Goal: Task Accomplishment & Management: Manage account settings

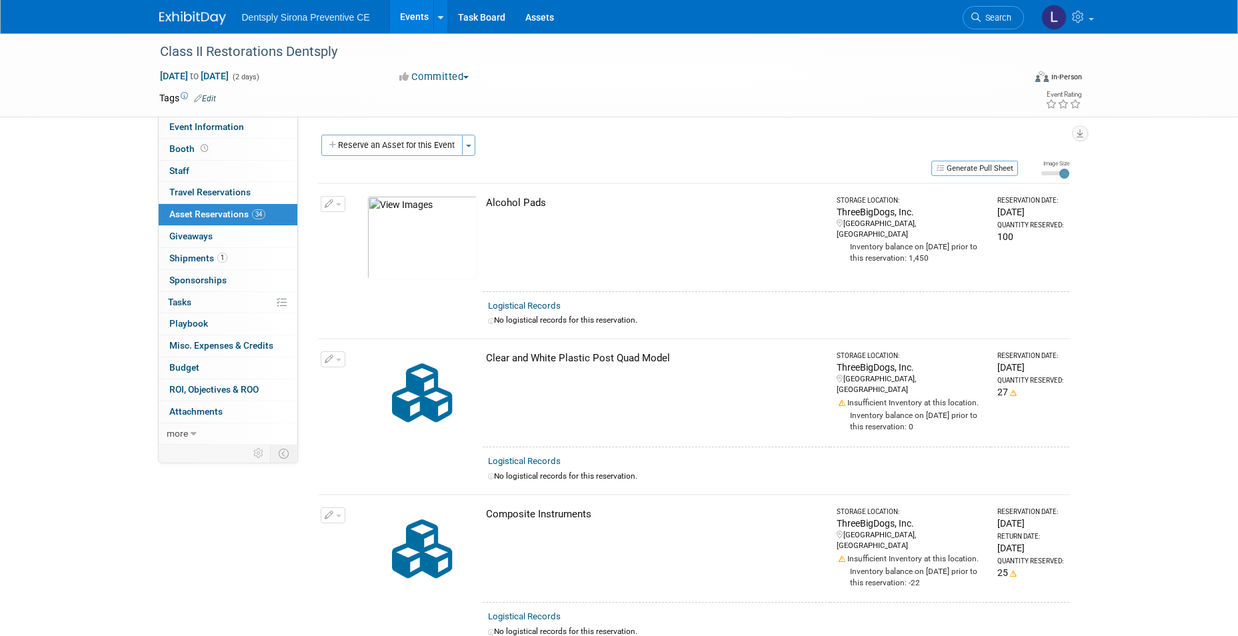
click at [335, 201] on button "button" at bounding box center [333, 204] width 25 height 16
click at [381, 223] on button "Change Reservation" at bounding box center [384, 226] width 113 height 18
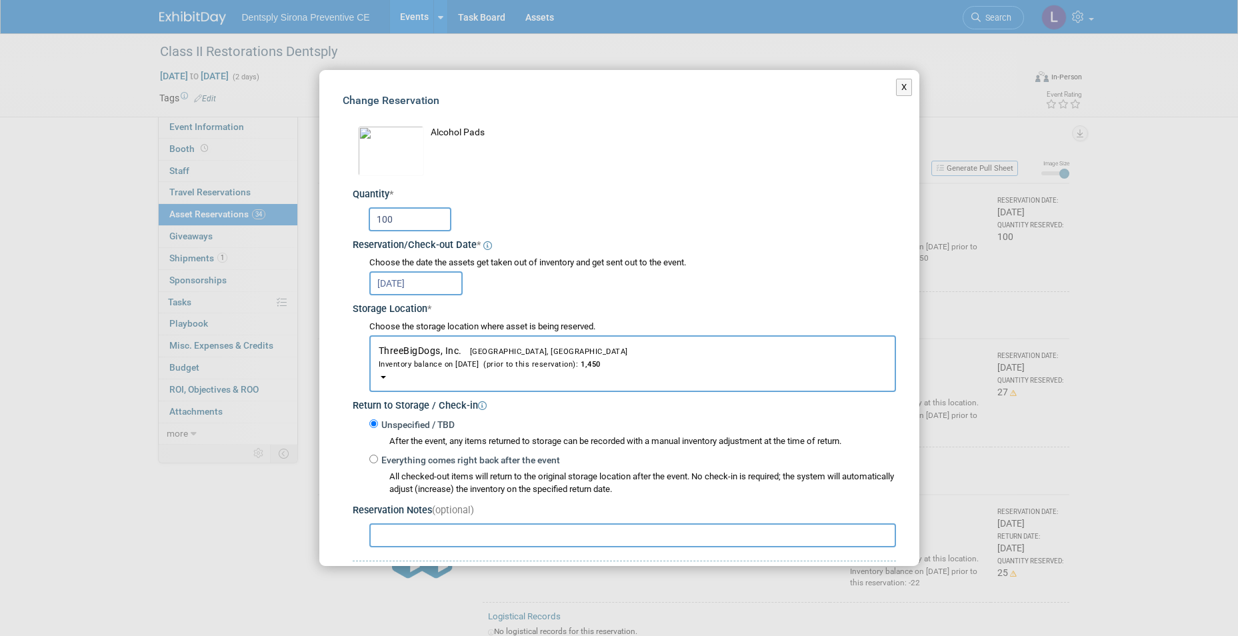
click at [402, 534] on input "text" at bounding box center [632, 535] width 526 height 24
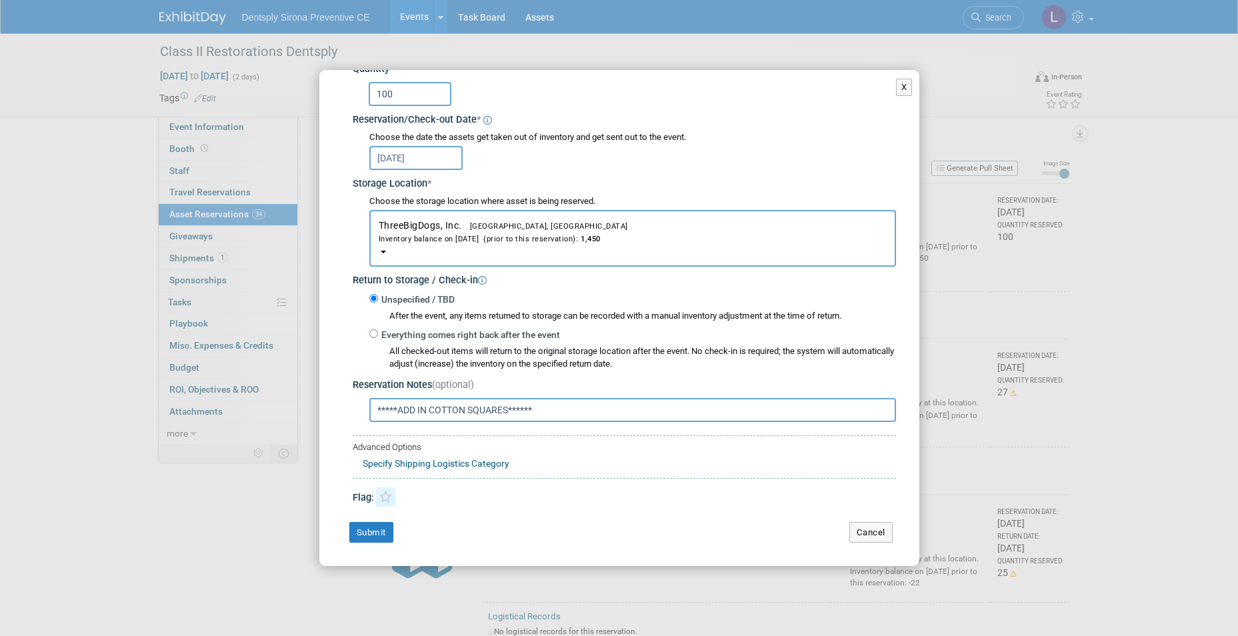
type input "*****ADD IN COTTON SQUARES******"
click at [387, 498] on icon at bounding box center [385, 496] width 13 height 11
click at [383, 528] on button "Submit" at bounding box center [371, 532] width 44 height 21
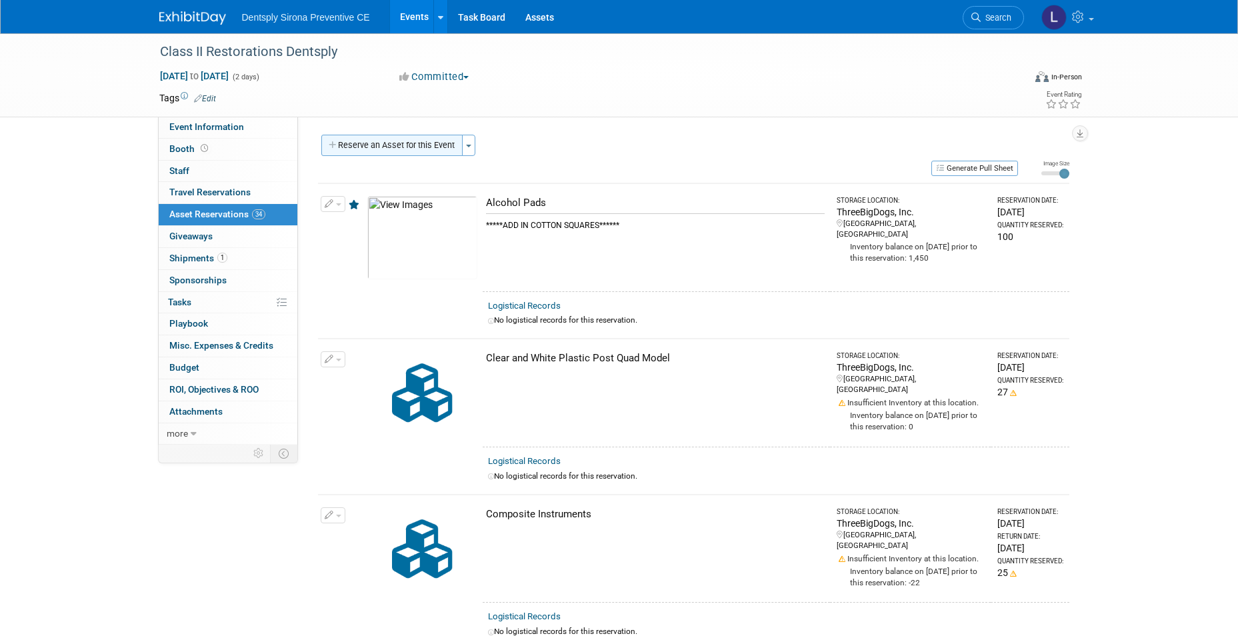
click at [410, 141] on button "Reserve an Asset for this Event" at bounding box center [391, 145] width 141 height 21
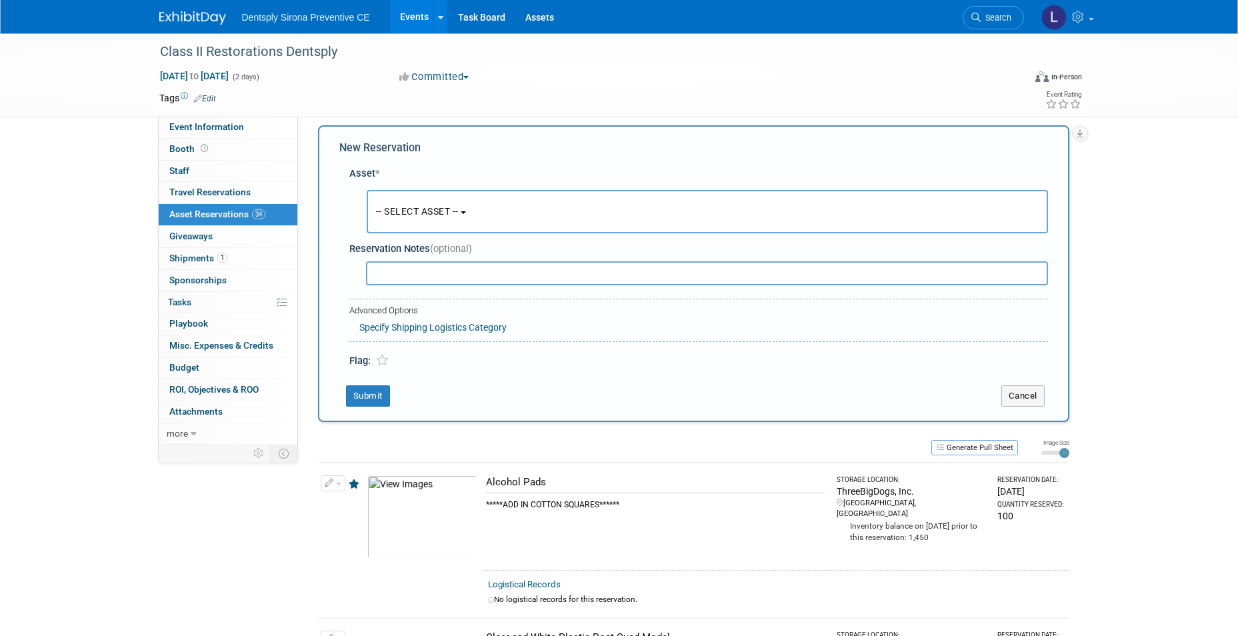
scroll to position [13, 0]
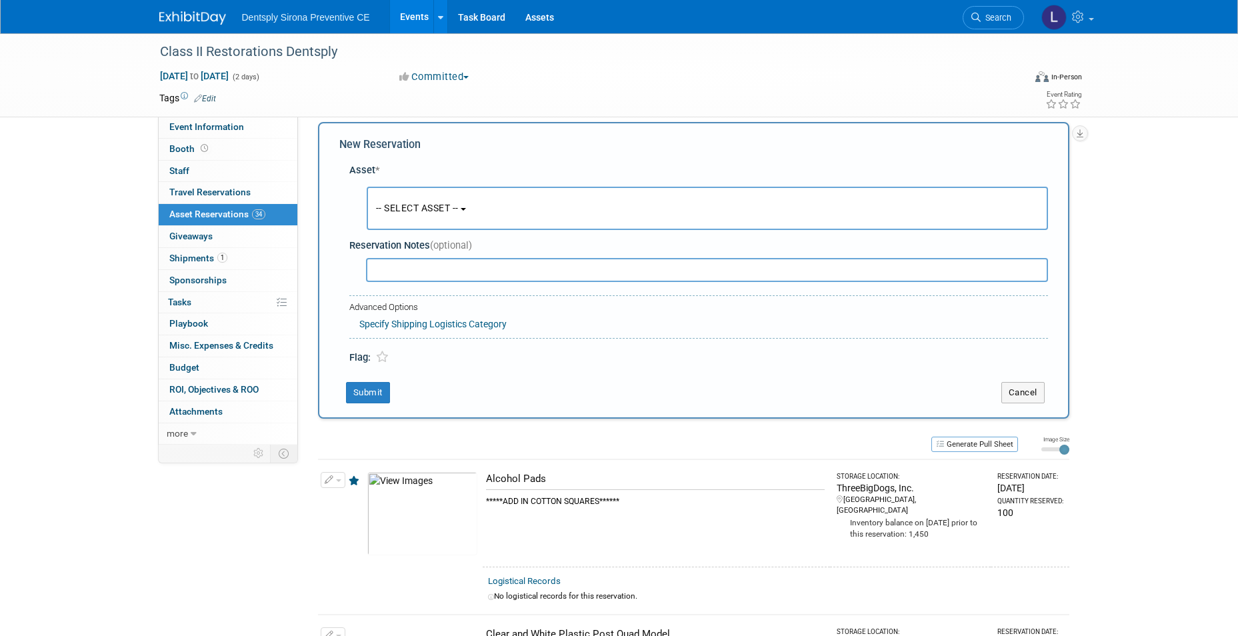
click at [406, 207] on span "-- SELECT ASSET --" at bounding box center [417, 208] width 83 height 11
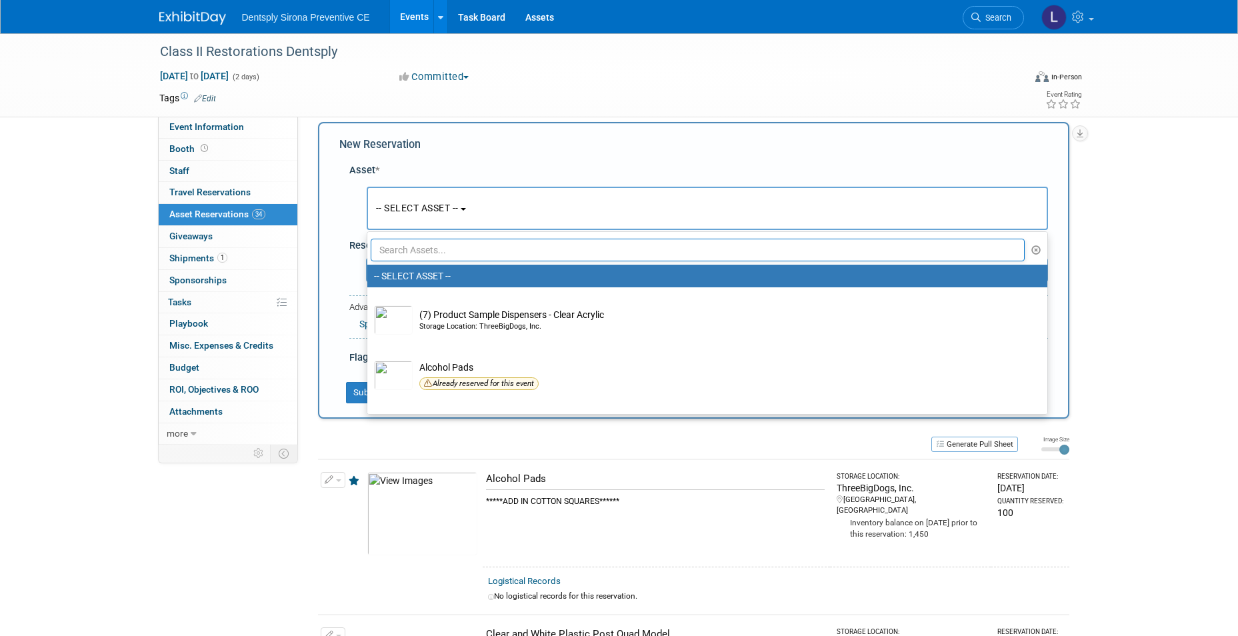
click at [416, 244] on input "text" at bounding box center [698, 250] width 654 height 23
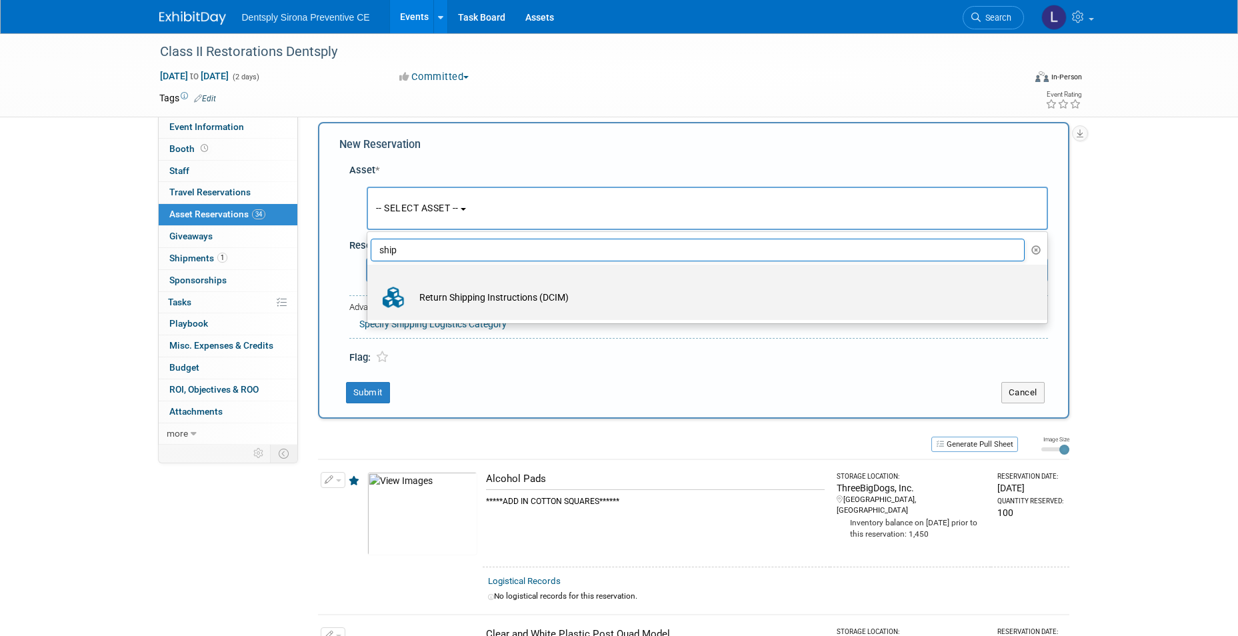
type input "ship"
click at [454, 297] on td "Return Shipping Instructions (DCIM)" at bounding box center [717, 297] width 608 height 29
click at [369, 281] on input "Return Shipping Instructions (DCIM)" at bounding box center [365, 276] width 9 height 9
select select "10727085"
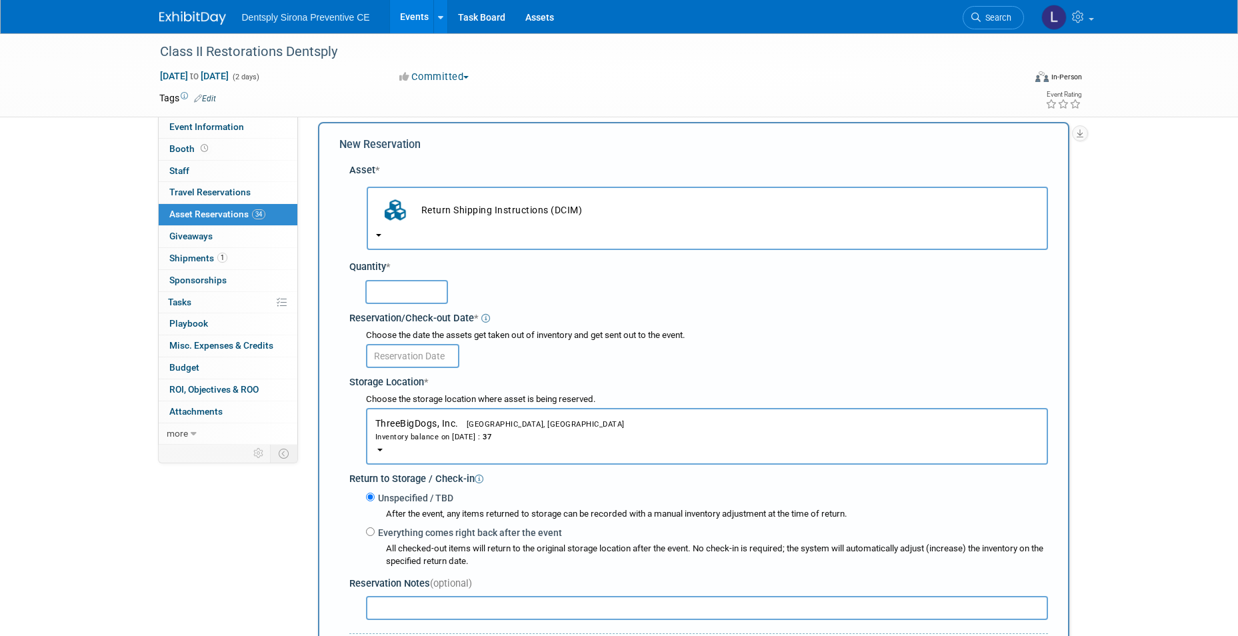
click at [417, 293] on input "text" at bounding box center [406, 292] width 83 height 24
type input "1"
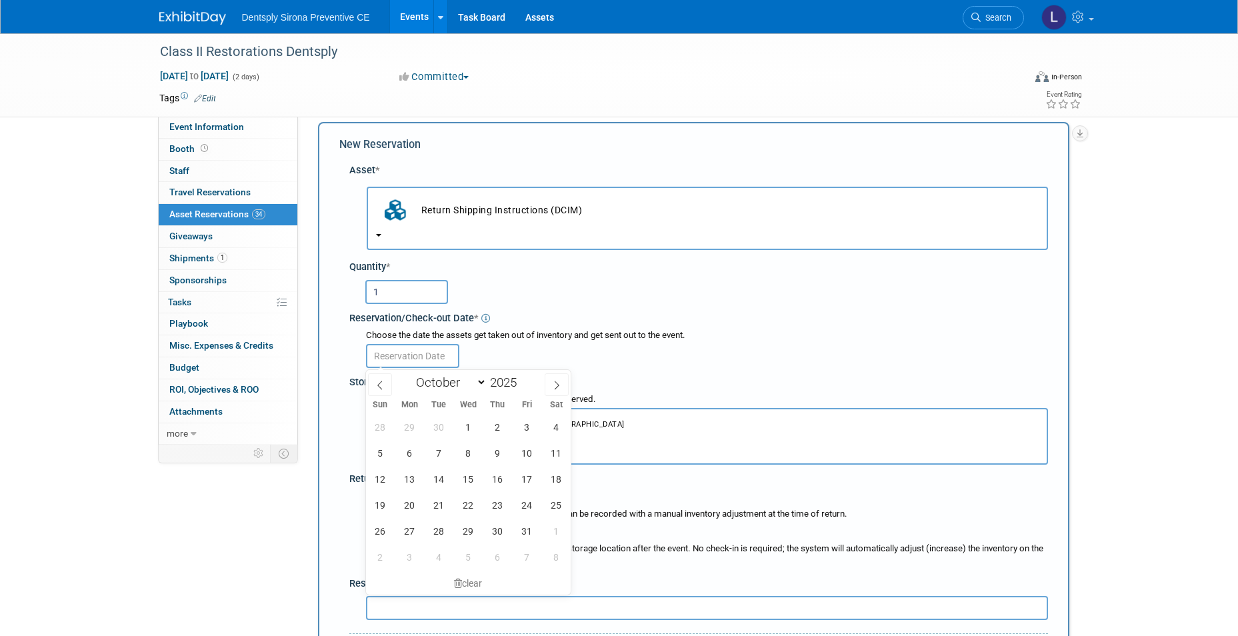
click at [416, 358] on input "text" at bounding box center [412, 356] width 93 height 24
click at [547, 450] on span "11" at bounding box center [556, 453] width 26 height 26
type input "Oct 11, 2025"
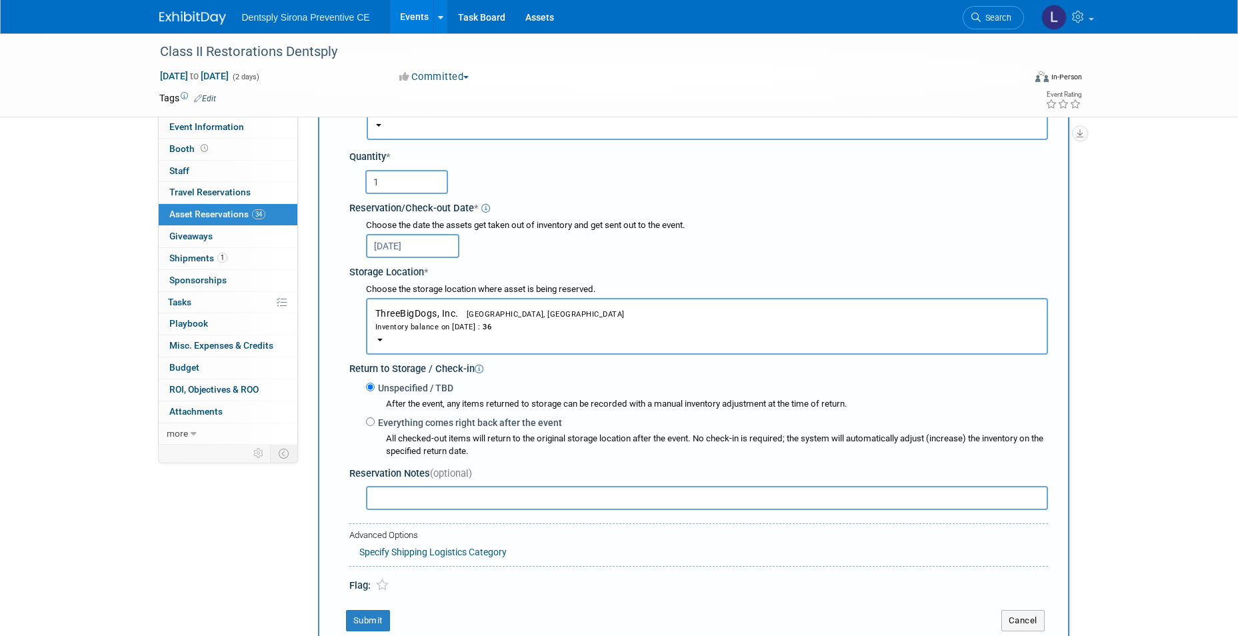
scroll to position [146, 0]
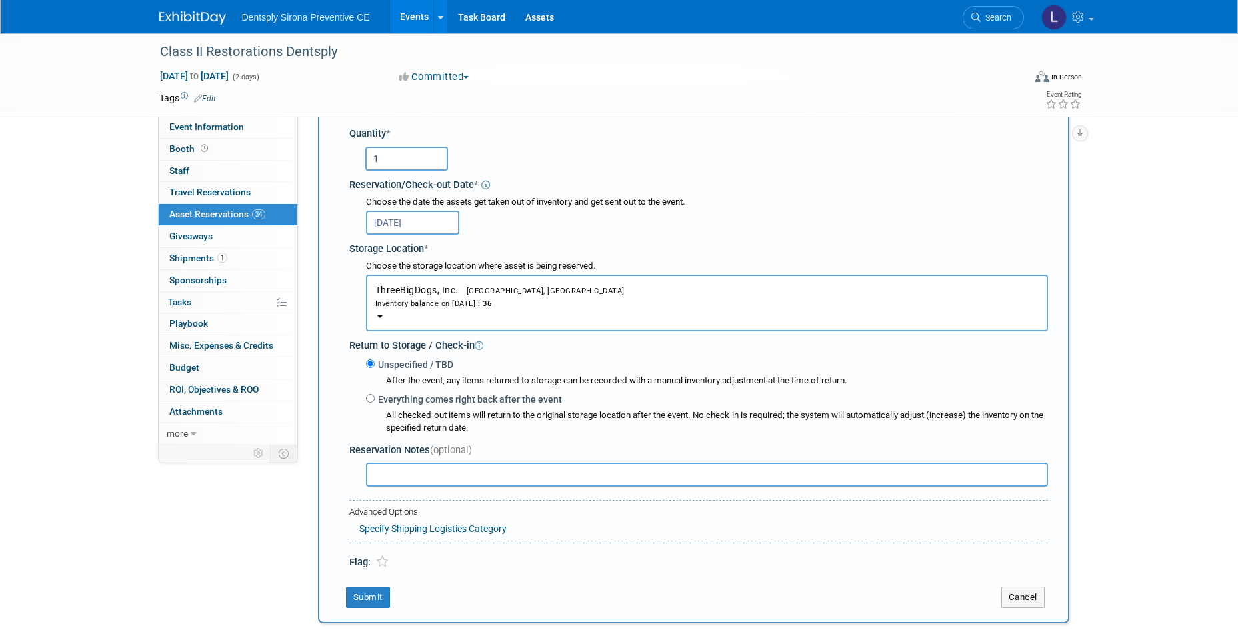
click at [382, 562] on icon at bounding box center [382, 561] width 13 height 11
click at [379, 600] on button "Submit" at bounding box center [368, 596] width 44 height 21
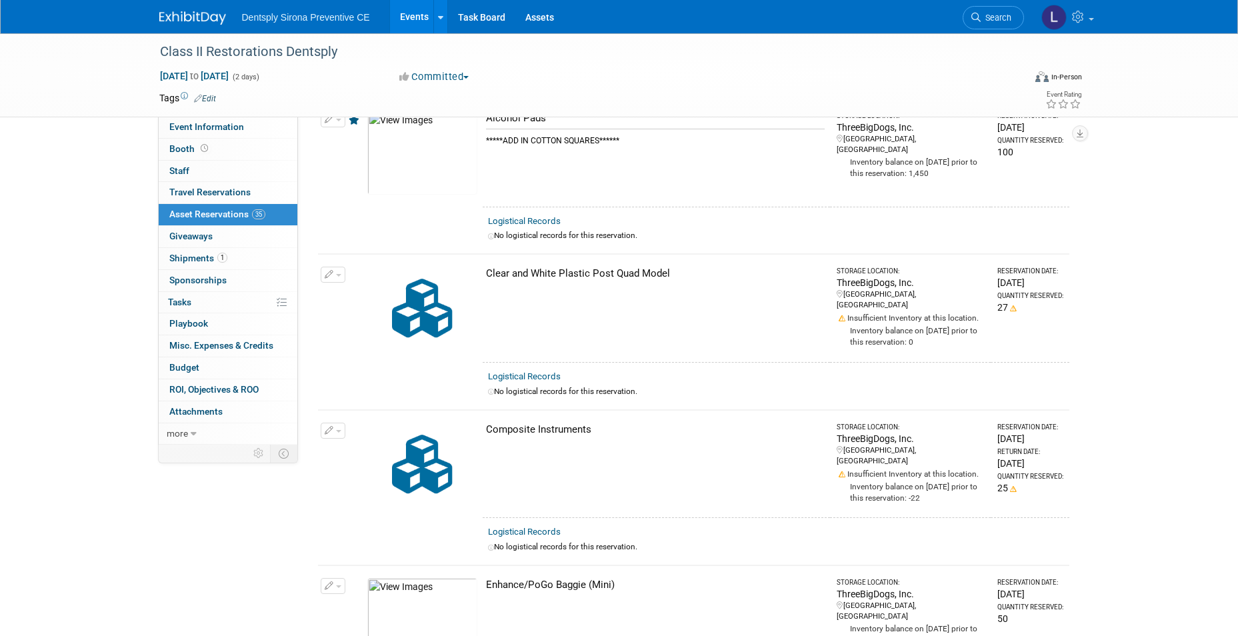
scroll to position [0, 0]
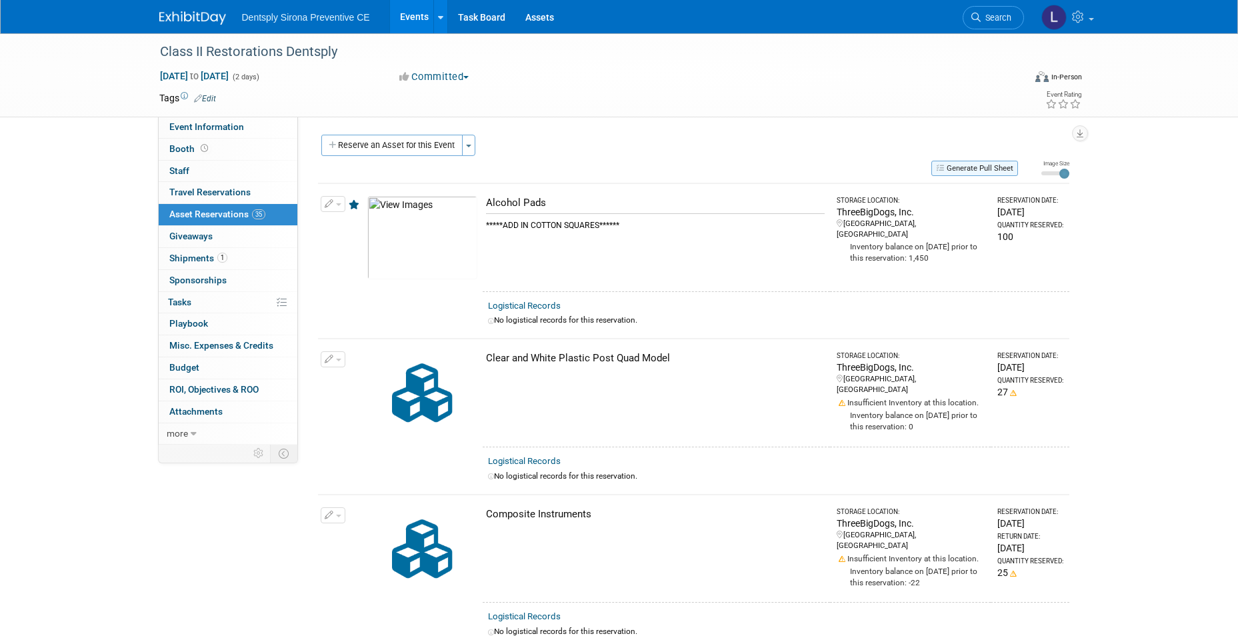
click at [984, 167] on button "Generate Pull Sheet" at bounding box center [974, 168] width 87 height 15
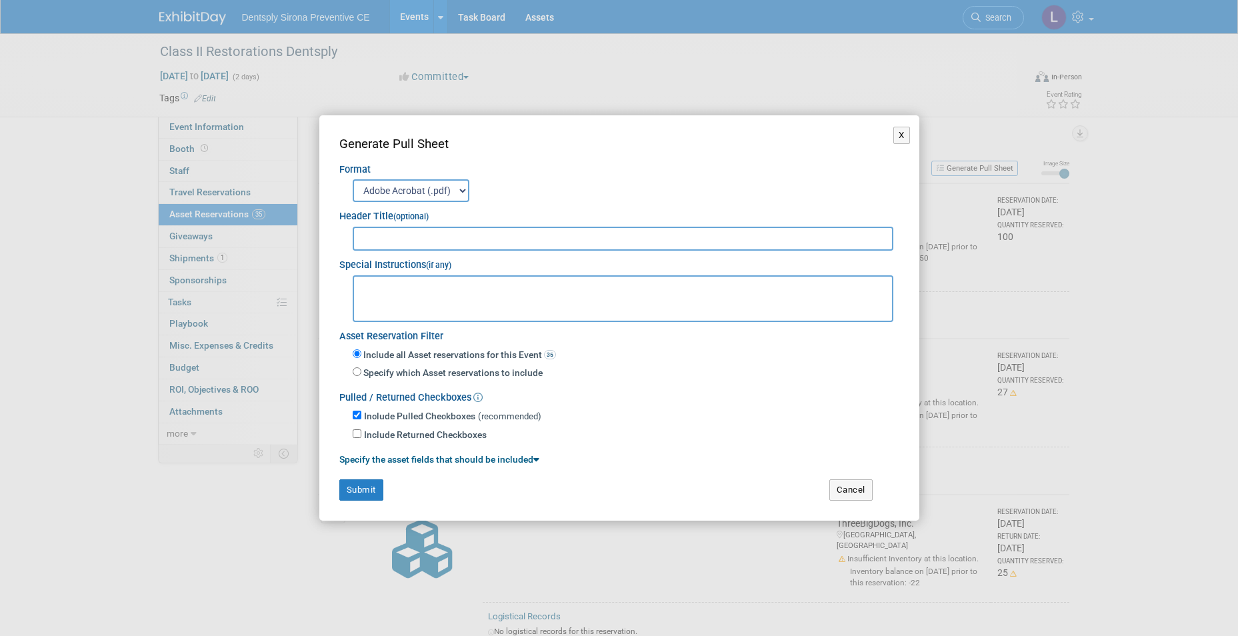
click at [439, 233] on input "text" at bounding box center [623, 239] width 541 height 24
type input "O"
type input "Portland, OR Course"
click at [369, 491] on button "Submit" at bounding box center [361, 489] width 44 height 21
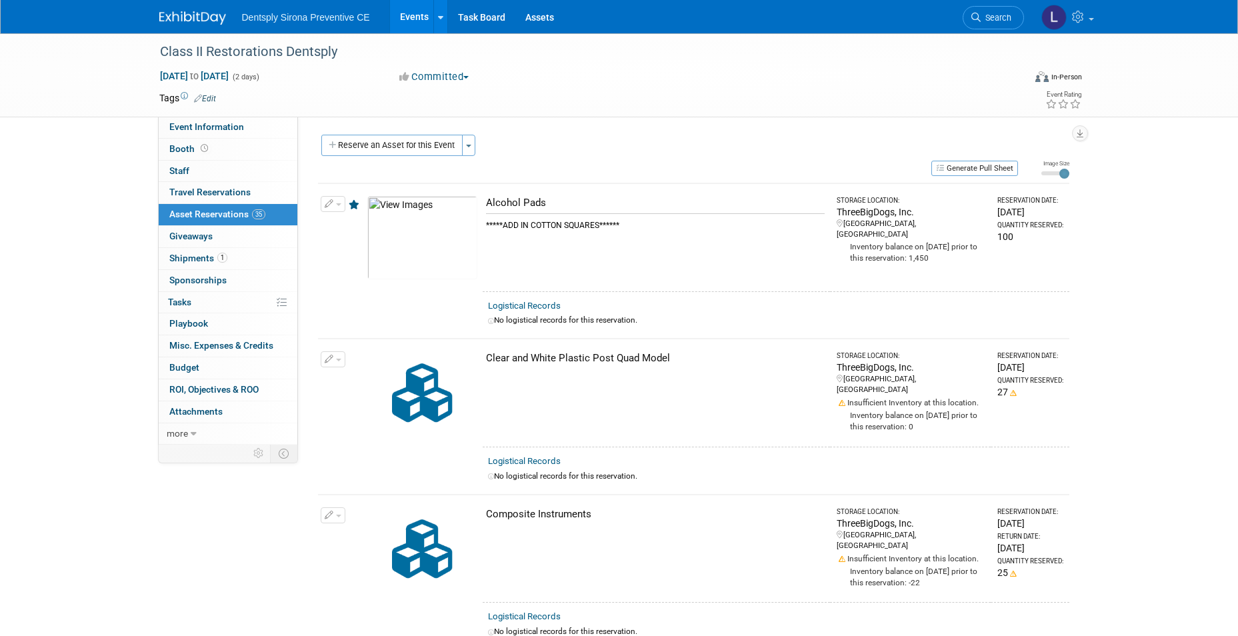
click at [334, 13] on span "Dentsply Sirona Preventive CE" at bounding box center [306, 17] width 128 height 11
click at [342, 14] on span "Dentsply Sirona Preventive CE" at bounding box center [306, 17] width 128 height 11
click at [411, 15] on link "Events" at bounding box center [414, 16] width 49 height 33
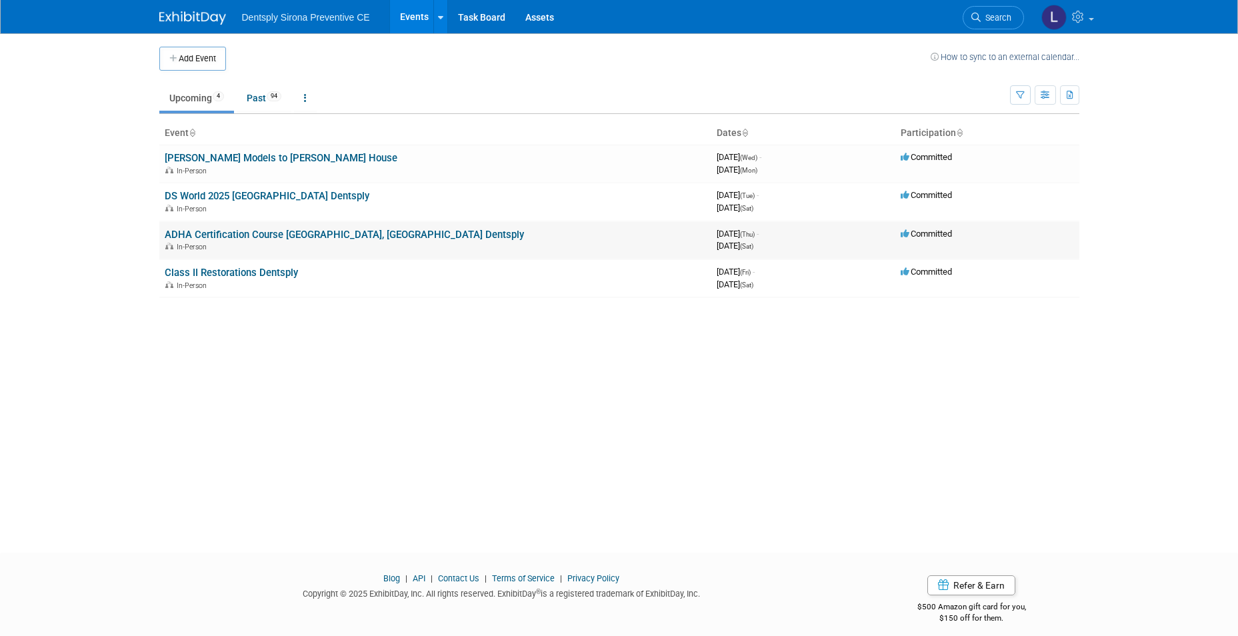
click at [258, 235] on link "ADHA Certification Course [GEOGRAPHIC_DATA], [GEOGRAPHIC_DATA] Dentsply" at bounding box center [344, 235] width 359 height 12
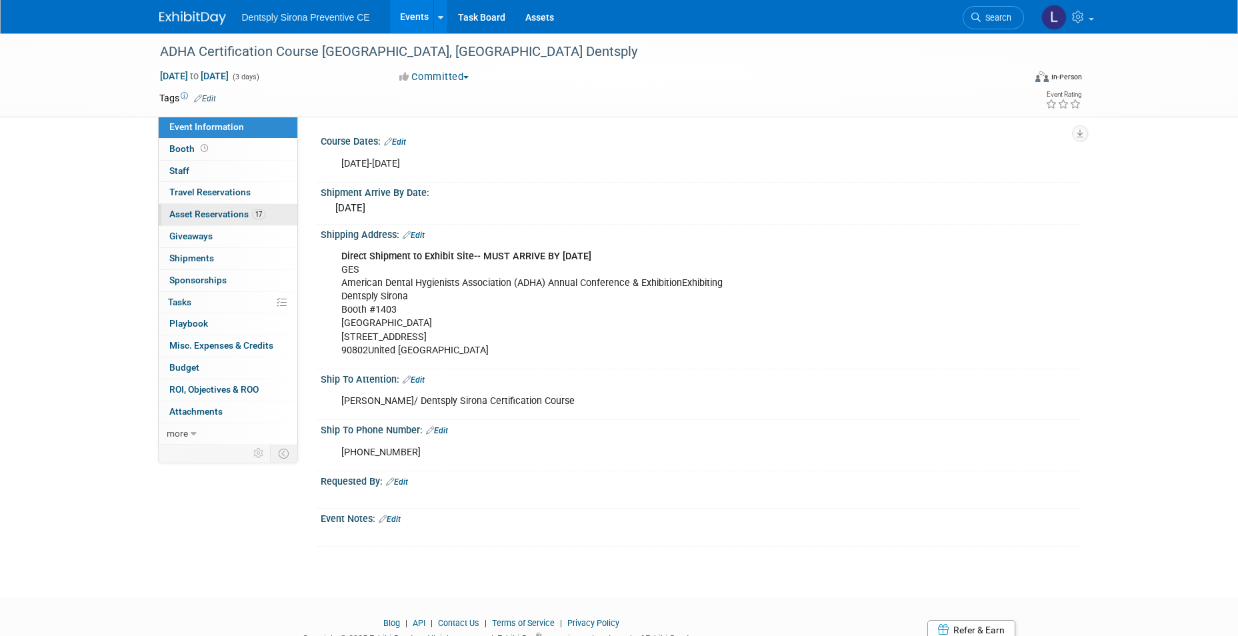
click at [253, 217] on span "17" at bounding box center [258, 214] width 13 height 10
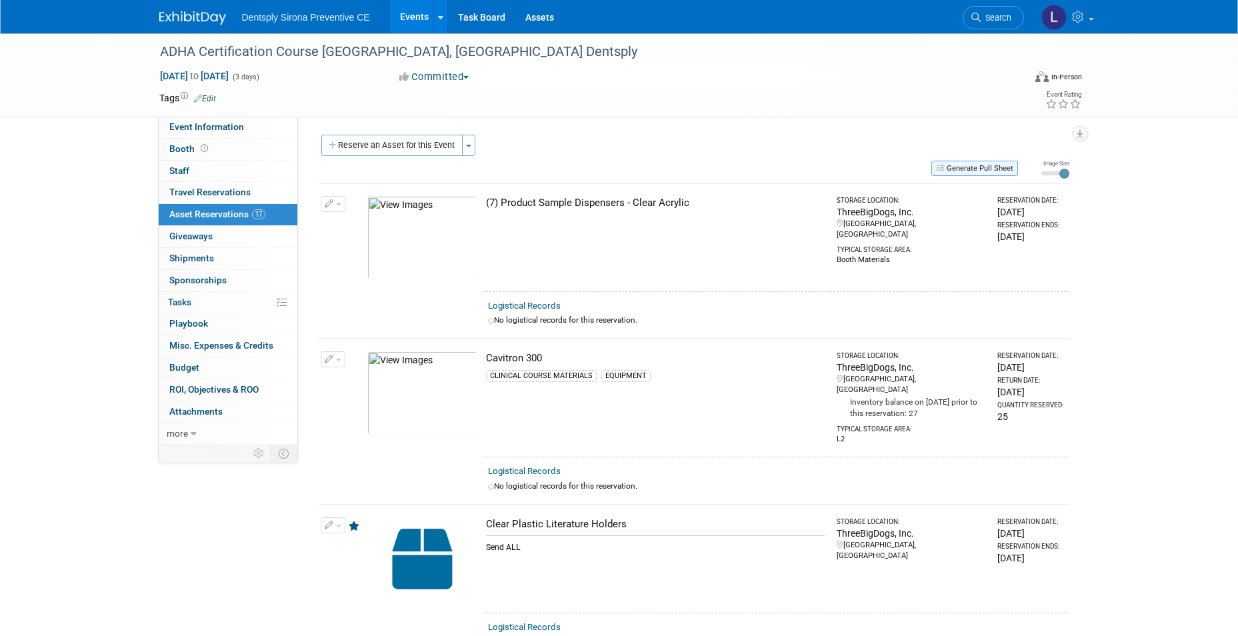
click at [1003, 163] on button "Generate Pull Sheet" at bounding box center [974, 168] width 87 height 15
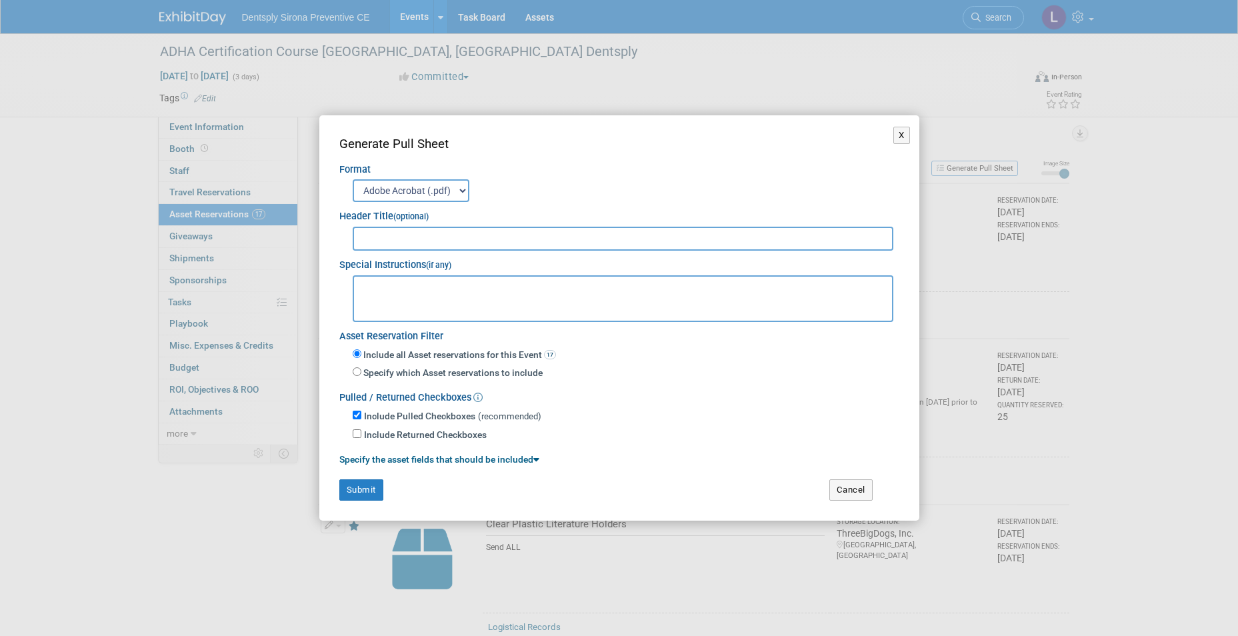
click at [485, 248] on input "text" at bounding box center [623, 239] width 541 height 24
click at [450, 238] on input "ADHA Course and B" at bounding box center [623, 239] width 541 height 24
type input "ADHA Course and Booth"
click at [366, 487] on button "Submit" at bounding box center [361, 489] width 44 height 21
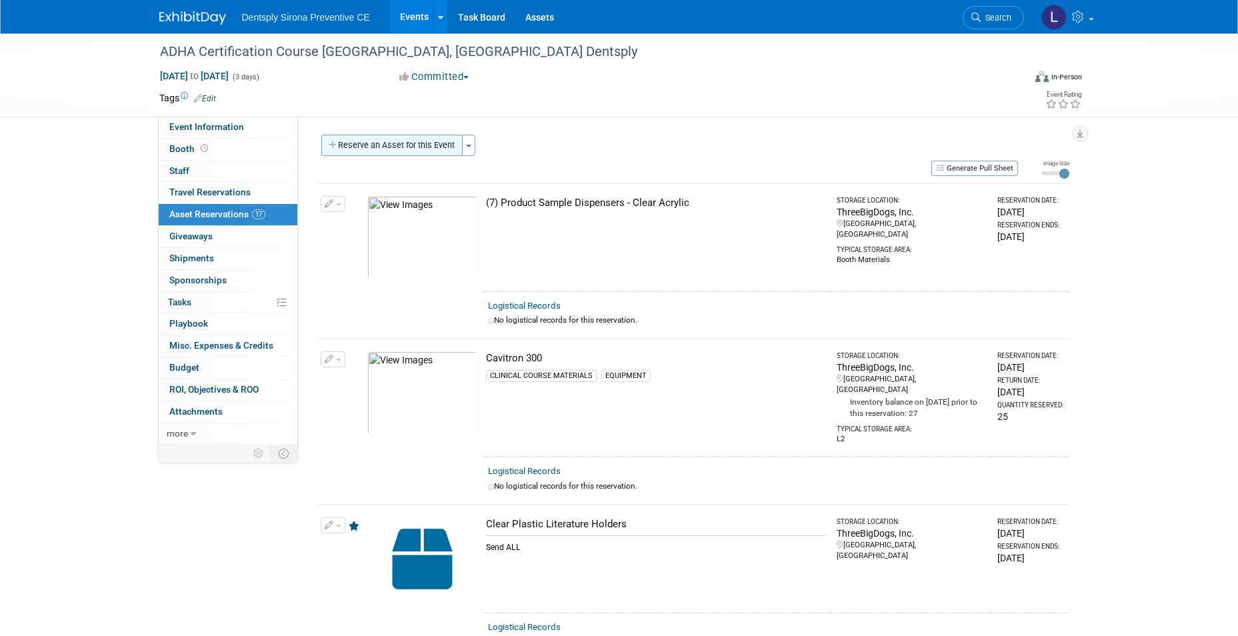
click at [399, 143] on button "Reserve an Asset for this Event" at bounding box center [391, 145] width 141 height 21
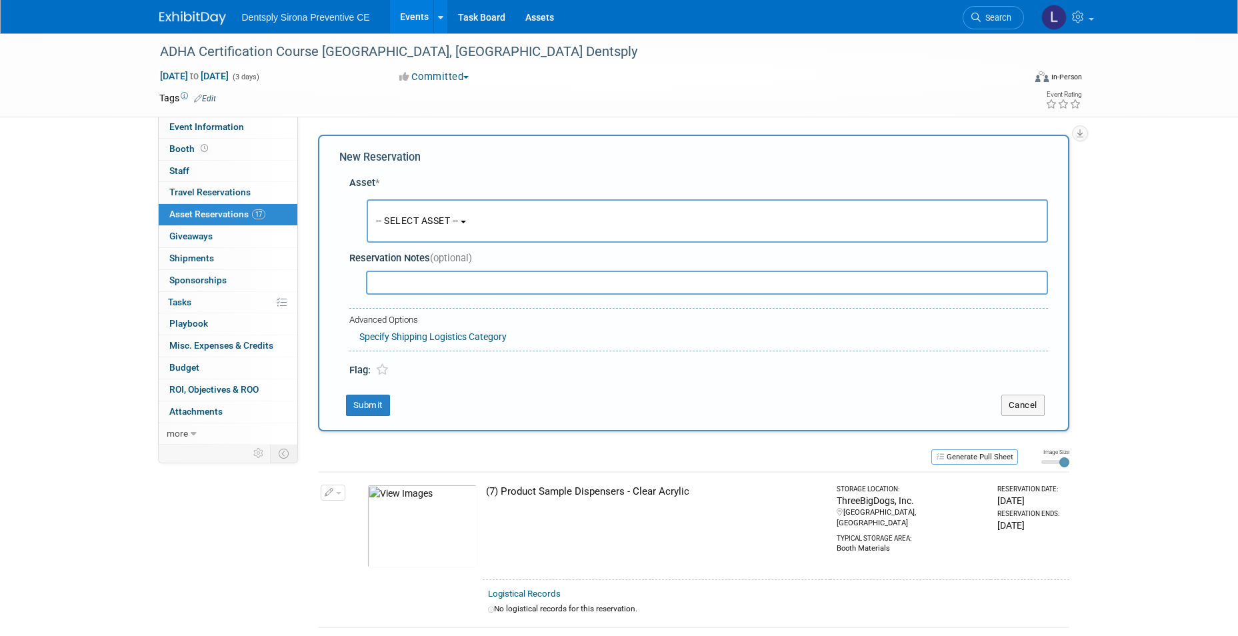
scroll to position [13, 0]
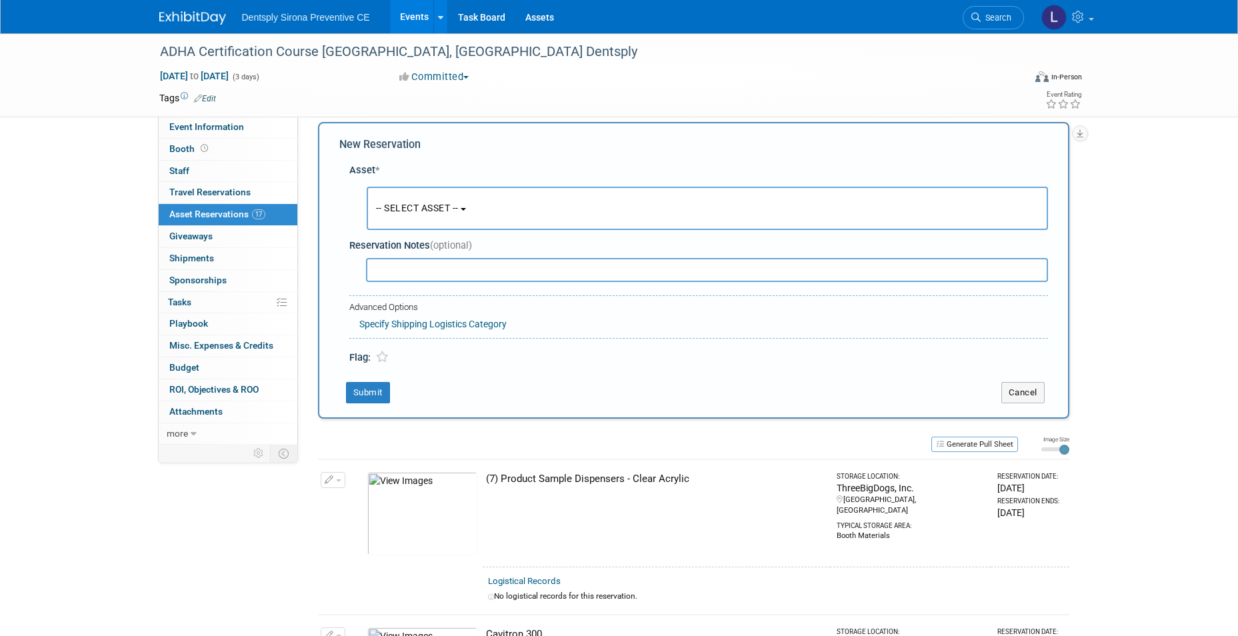
click at [405, 204] on span "-- SELECT ASSET --" at bounding box center [417, 208] width 83 height 11
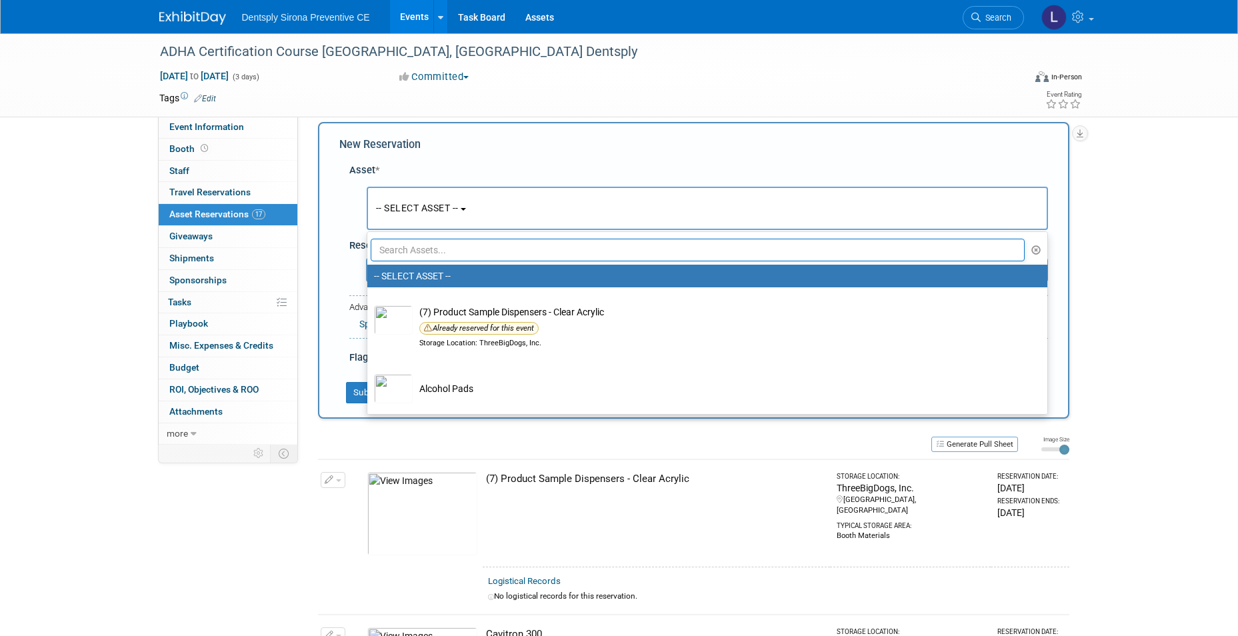
click at [413, 247] on input "text" at bounding box center [698, 250] width 654 height 23
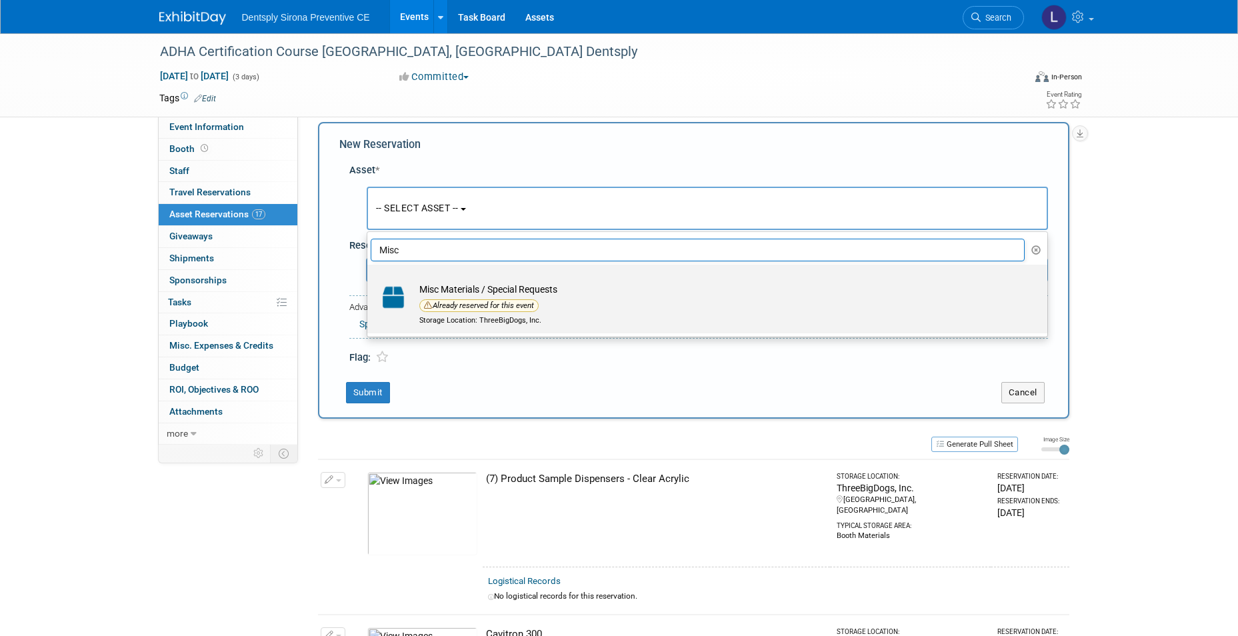
type input "Misc"
click at [445, 289] on td "Misc Materials / Special Requests Already reserved for this event Storage Locat…" at bounding box center [717, 304] width 608 height 43
click at [369, 281] on input "Misc Materials / Special Requests Already reserved for this event Storage Locat…" at bounding box center [365, 276] width 9 height 9
select select "10726936"
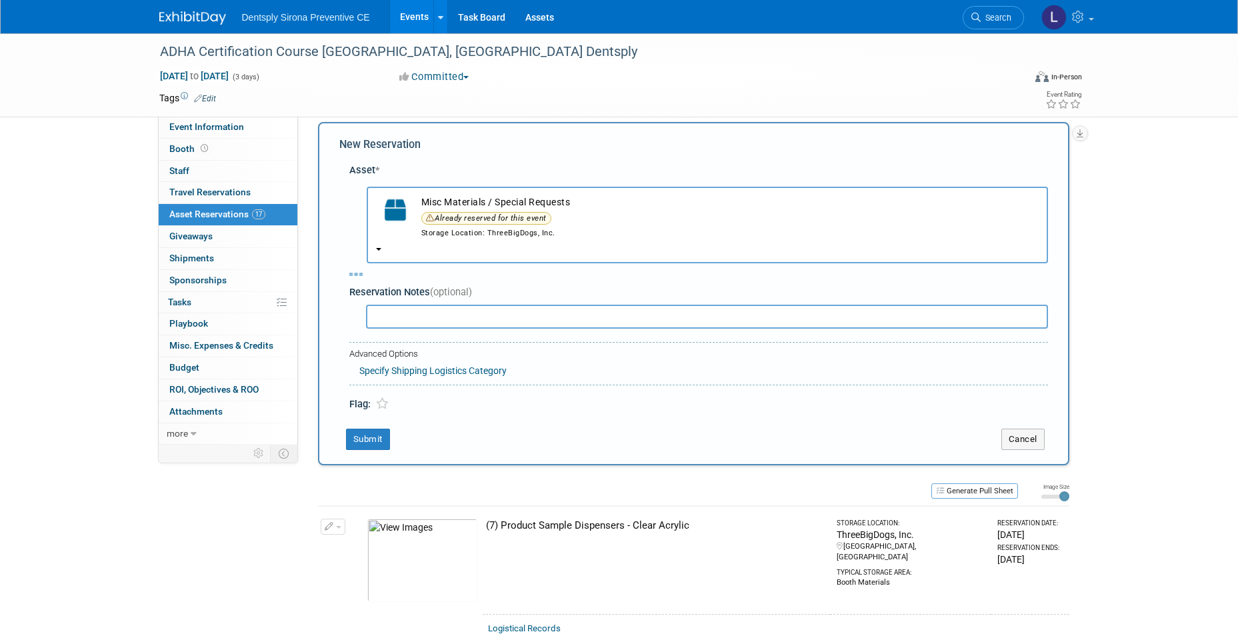
select select "8"
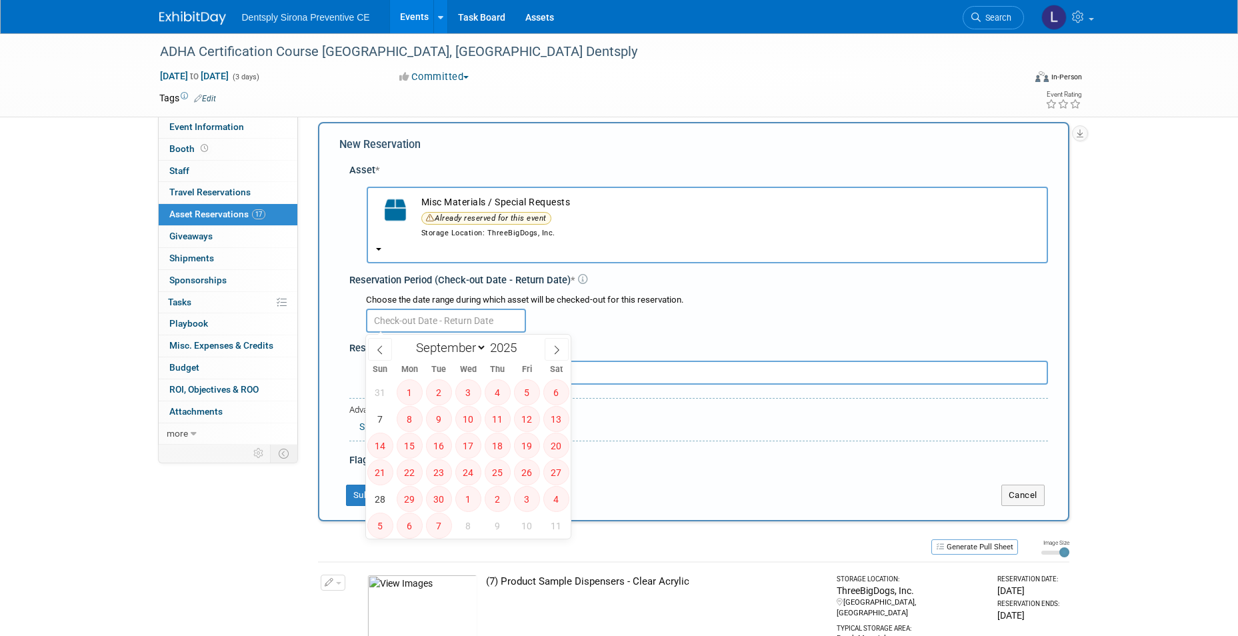
click at [419, 327] on input "text" at bounding box center [446, 321] width 160 height 24
click at [382, 415] on span "7" at bounding box center [380, 419] width 26 height 26
type input "Sep 7, 2025"
click at [543, 526] on span "11" at bounding box center [556, 525] width 26 height 26
click at [554, 520] on span "11" at bounding box center [556, 525] width 26 height 26
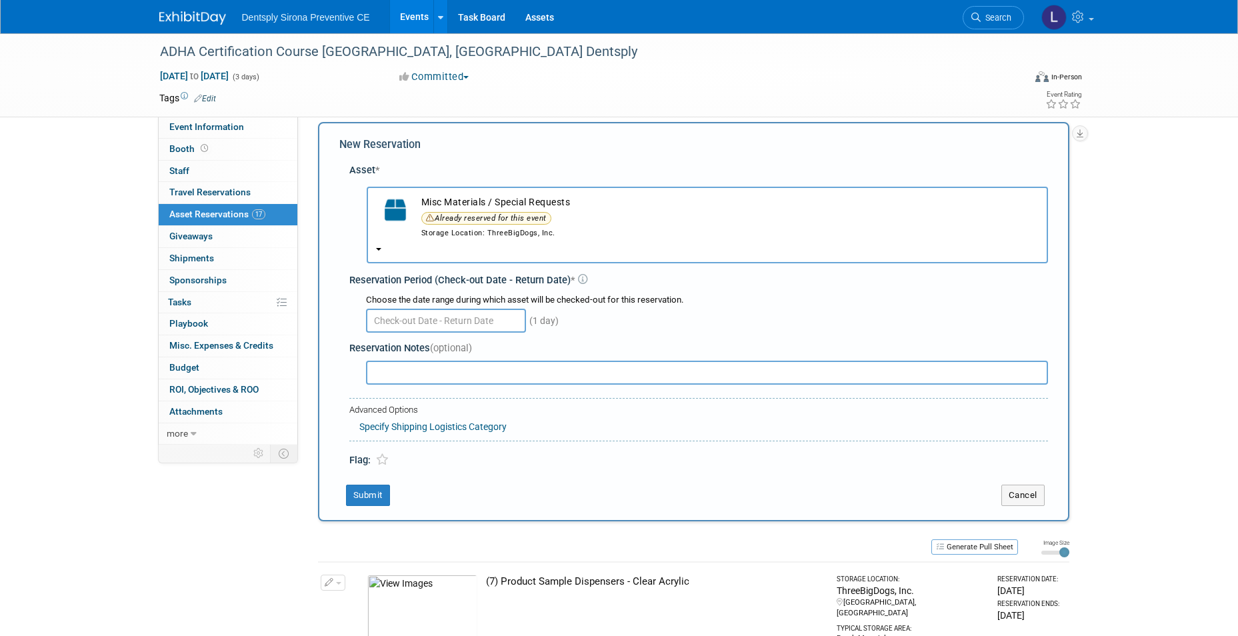
click at [638, 482] on div "New Reservation Asset * -- SELECT ASSET -- <table style='display: inline-block;…" at bounding box center [693, 321] width 751 height 399
click at [436, 375] on input "text" at bounding box center [707, 373] width 682 height 24
type input "NUPRO FREEDOM HP- 1 UNIT FROM [GEOGRAPHIC_DATA], [GEOGRAPHIC_DATA] UNDER ONE RO…"
click at [381, 462] on icon at bounding box center [382, 459] width 13 height 11
click at [382, 493] on button "Submit" at bounding box center [368, 494] width 44 height 21
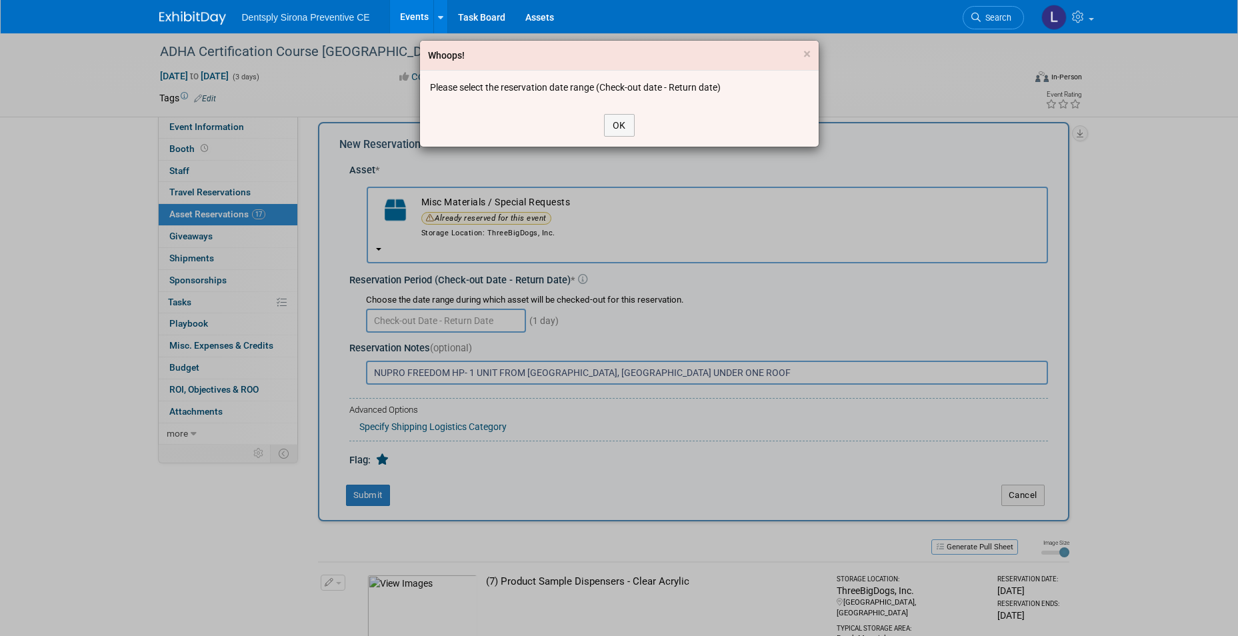
click at [467, 321] on div "Whoops! × Please select the reservation date range (Check-out date - Return dat…" at bounding box center [619, 318] width 1238 height 636
click at [610, 119] on button "OK" at bounding box center [619, 125] width 31 height 23
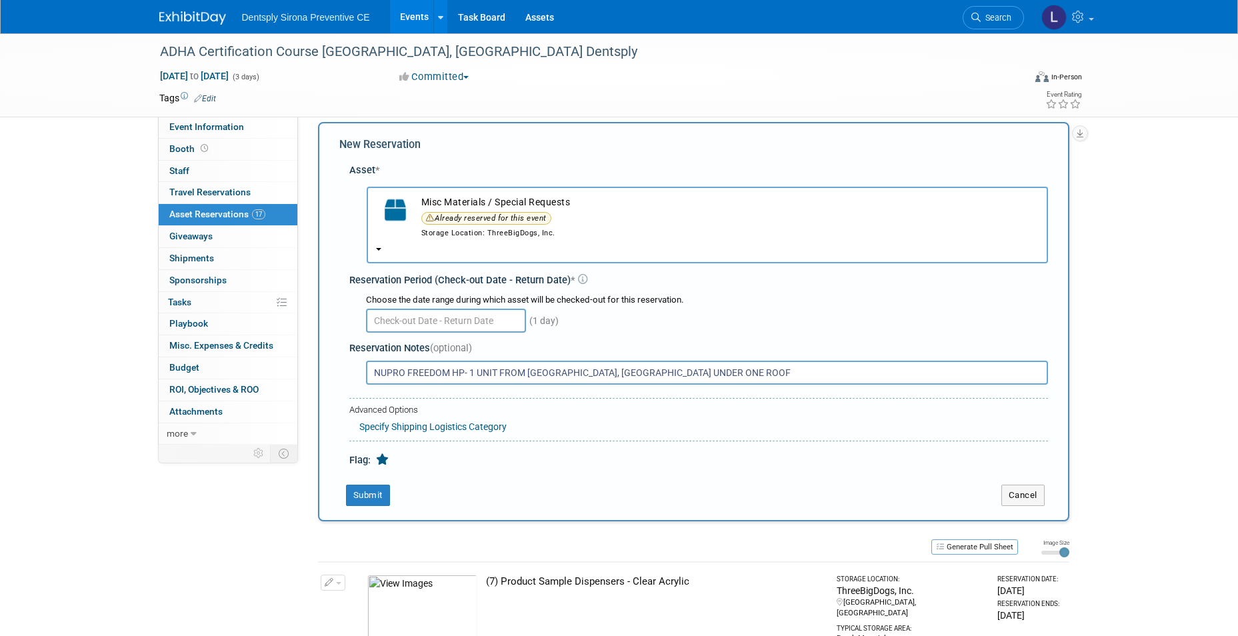
click at [456, 317] on input "text" at bounding box center [446, 321] width 160 height 24
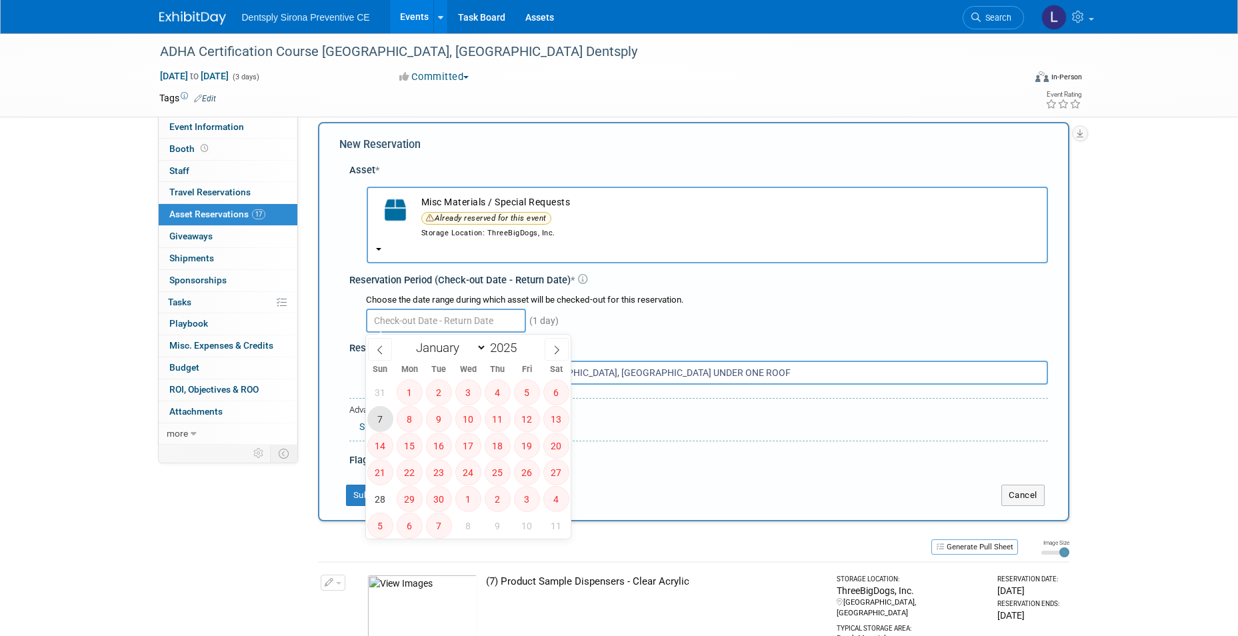
click at [375, 421] on span "7" at bounding box center [380, 419] width 26 height 26
type input "Sep 7, 2025"
click at [490, 524] on span "9" at bounding box center [497, 525] width 26 height 26
click at [500, 526] on span "9" at bounding box center [497, 525] width 26 height 26
click at [538, 526] on span "10" at bounding box center [527, 525] width 26 height 26
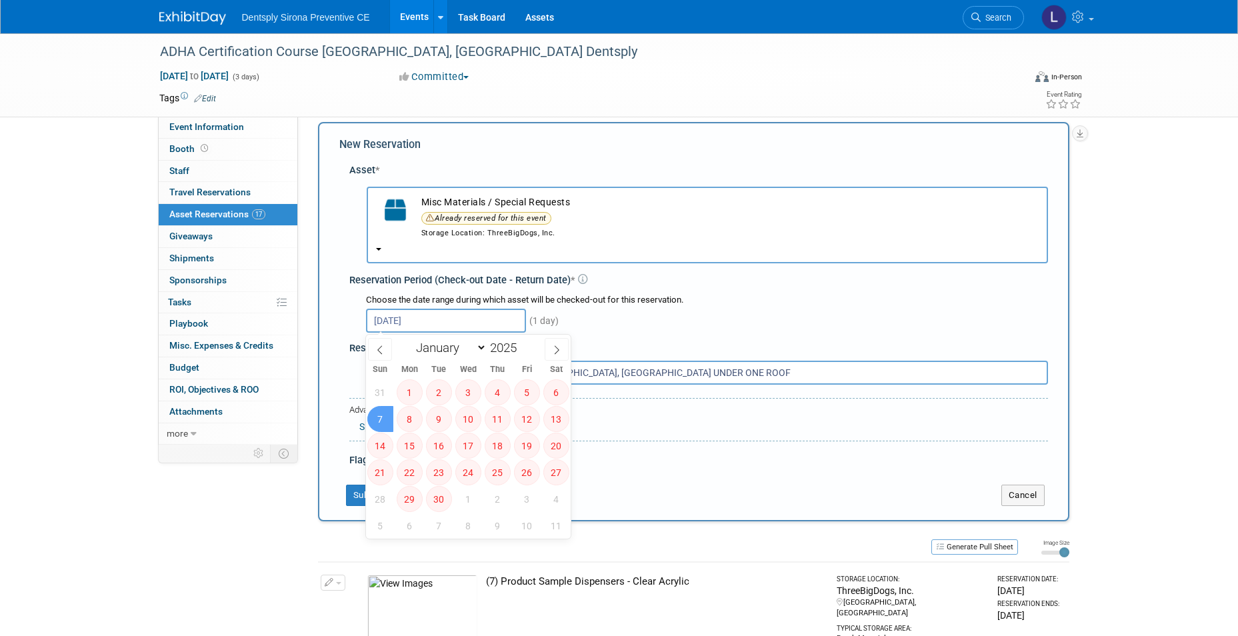
click at [538, 526] on span "10" at bounding box center [527, 525] width 26 height 26
click at [559, 526] on span "11" at bounding box center [556, 525] width 26 height 26
click at [559, 349] on icon at bounding box center [556, 349] width 9 height 9
select select "9"
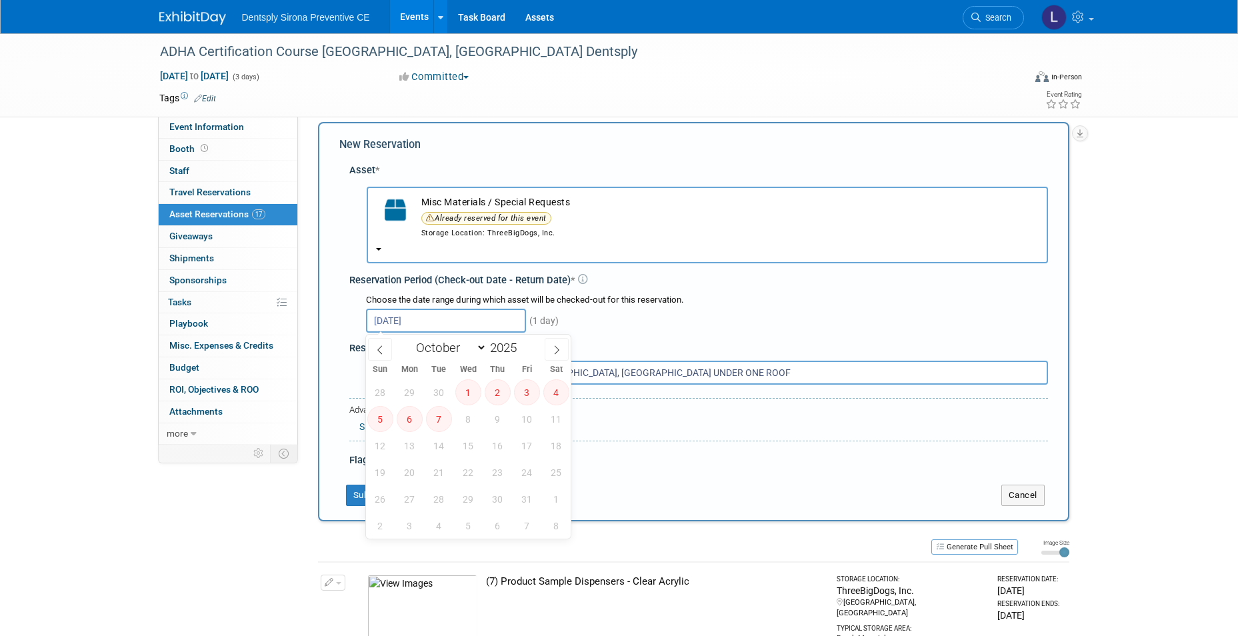
click at [471, 421] on span "8" at bounding box center [468, 419] width 26 height 26
click at [488, 443] on span "16" at bounding box center [497, 446] width 26 height 26
click at [492, 445] on span "16" at bounding box center [497, 446] width 26 height 26
click at [443, 419] on span "7" at bounding box center [439, 419] width 26 height 26
click at [514, 467] on span "24" at bounding box center [527, 472] width 26 height 26
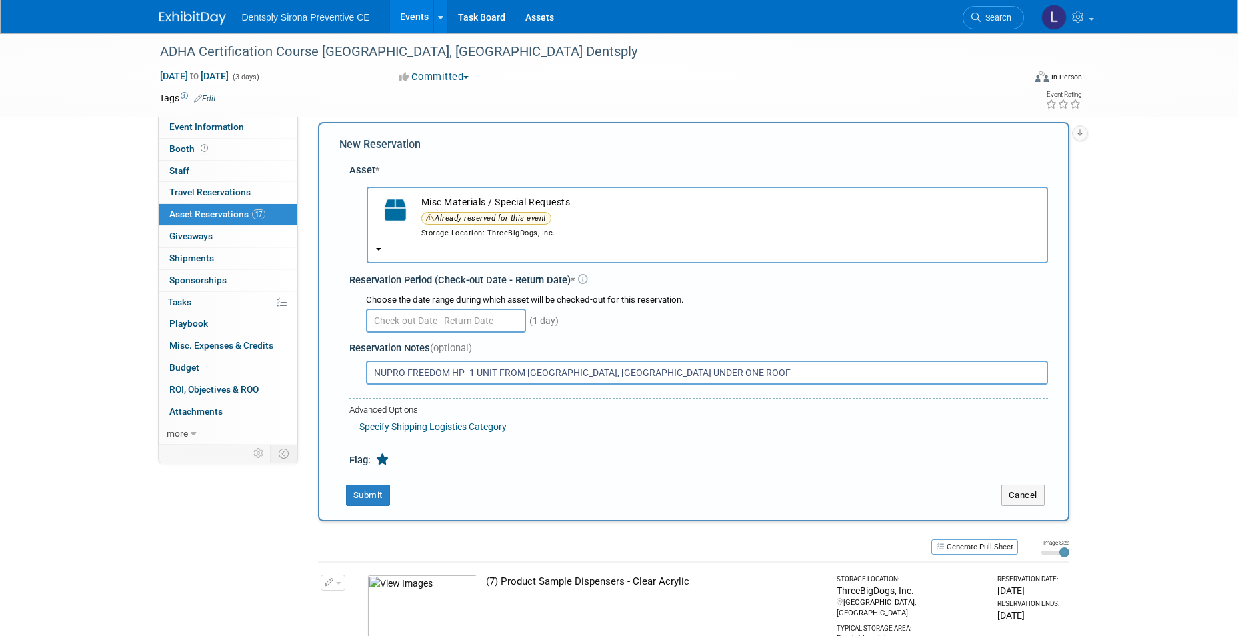
click at [704, 461] on div "Flag:" at bounding box center [698, 454] width 698 height 27
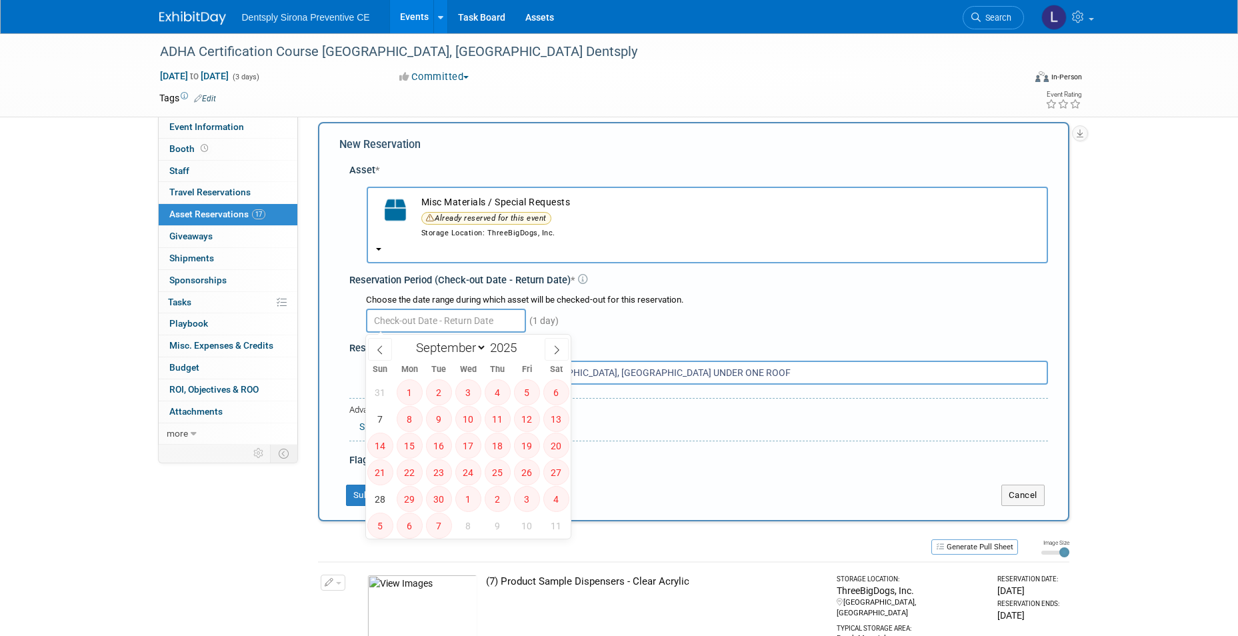
click at [469, 317] on input "text" at bounding box center [446, 321] width 160 height 24
click at [377, 349] on icon at bounding box center [379, 349] width 9 height 9
select select "7"
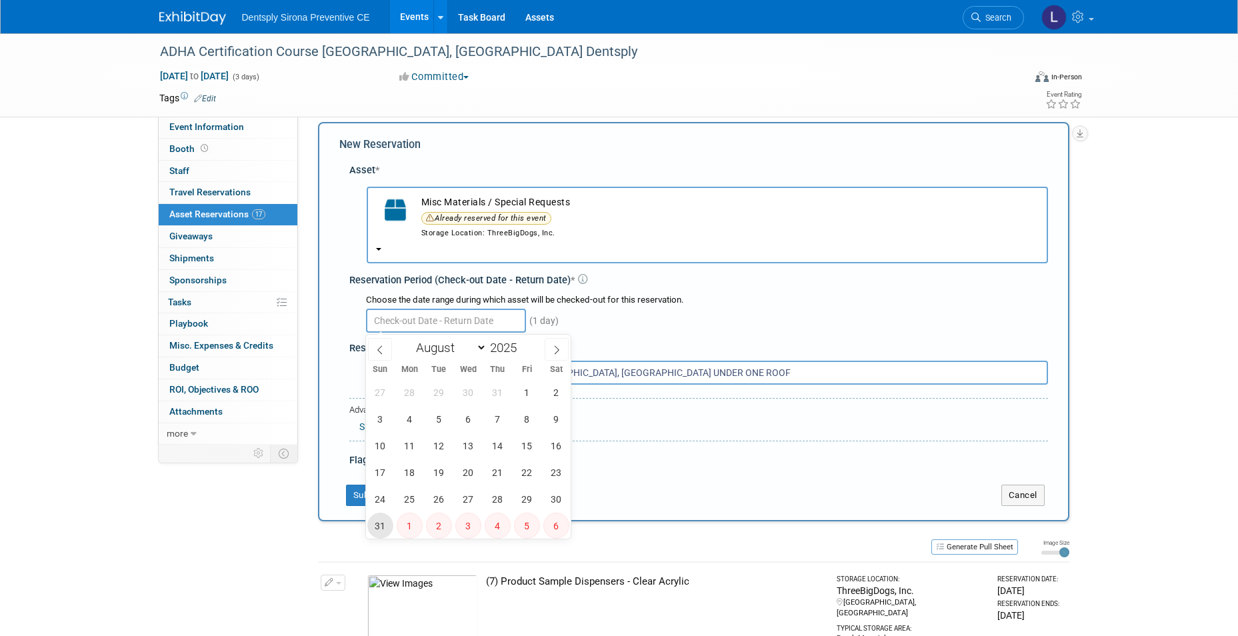
click at [383, 522] on span "31" at bounding box center [380, 525] width 26 height 26
type input "Aug 31, 2025"
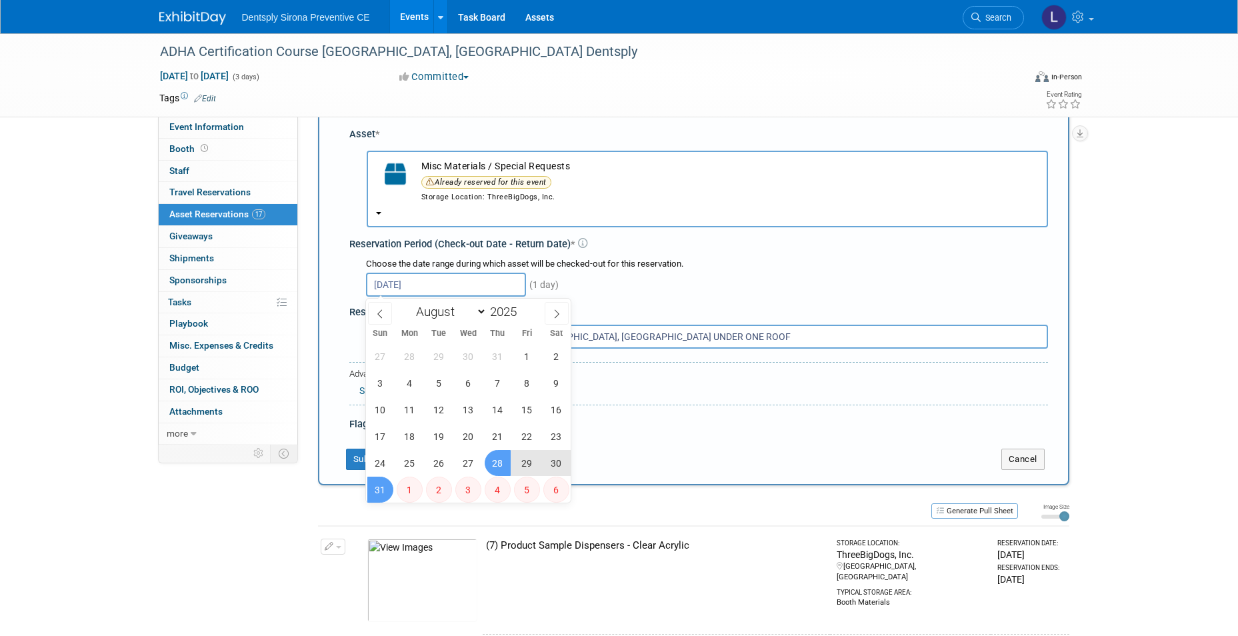
scroll to position [79, 0]
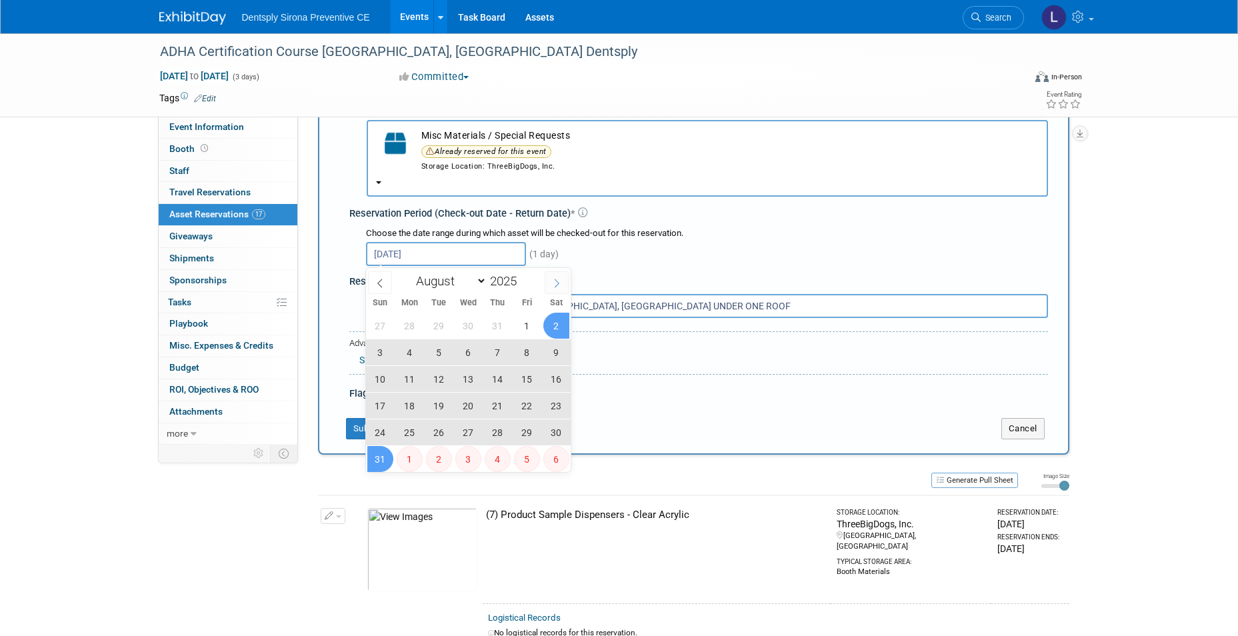
click at [548, 286] on span at bounding box center [556, 282] width 24 height 23
select select "8"
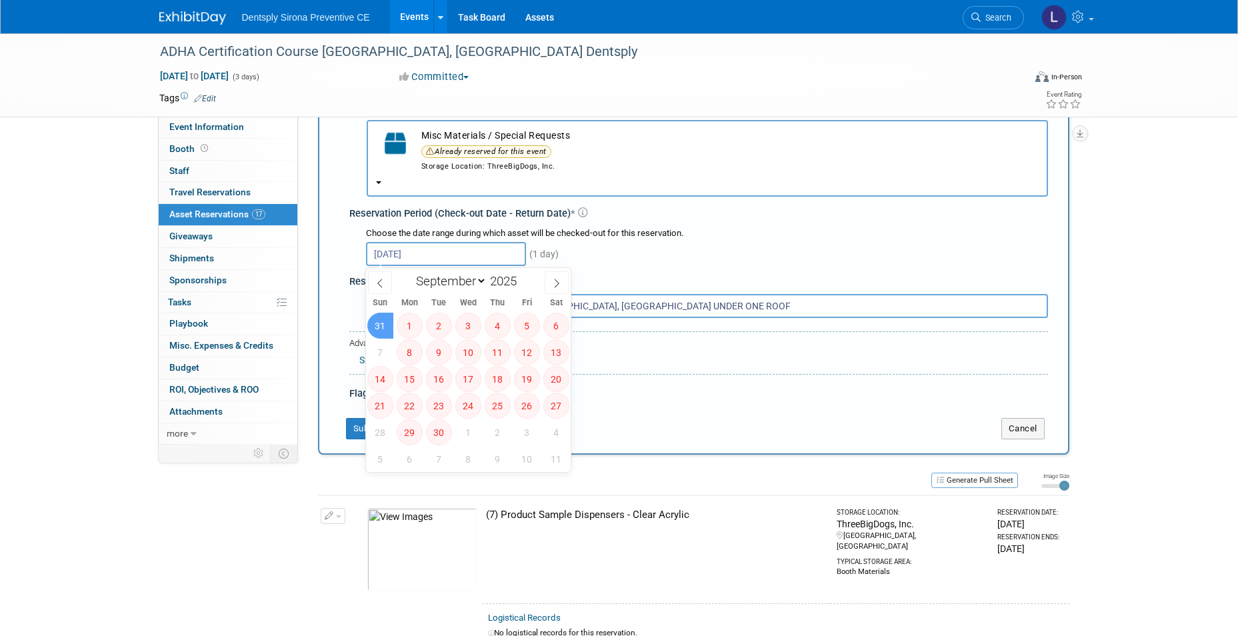
click at [383, 345] on span "7" at bounding box center [380, 352] width 26 height 26
click at [383, 320] on span "31" at bounding box center [380, 326] width 26 height 26
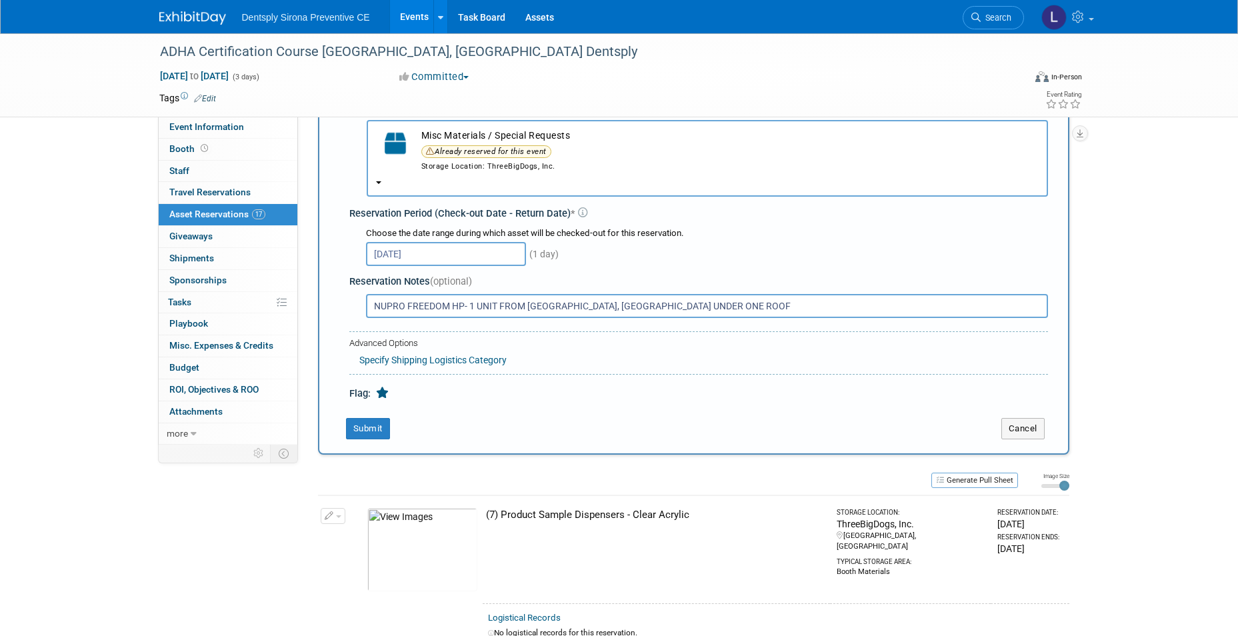
click at [472, 258] on input "Aug 31, 2025" at bounding box center [446, 254] width 160 height 24
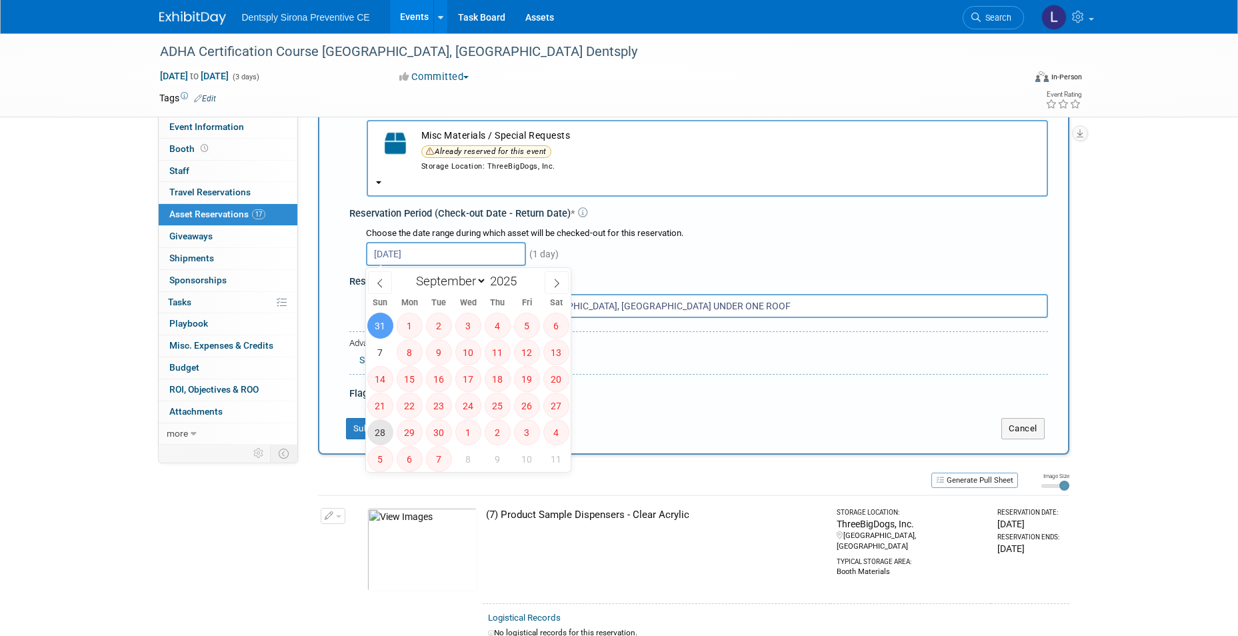
click at [383, 433] on span "28" at bounding box center [380, 432] width 26 height 26
type input "Sep 28, 2025"
click at [468, 458] on span "8" at bounding box center [468, 459] width 26 height 26
click at [518, 431] on span "3" at bounding box center [527, 432] width 26 height 26
click at [553, 286] on icon at bounding box center [556, 283] width 9 height 9
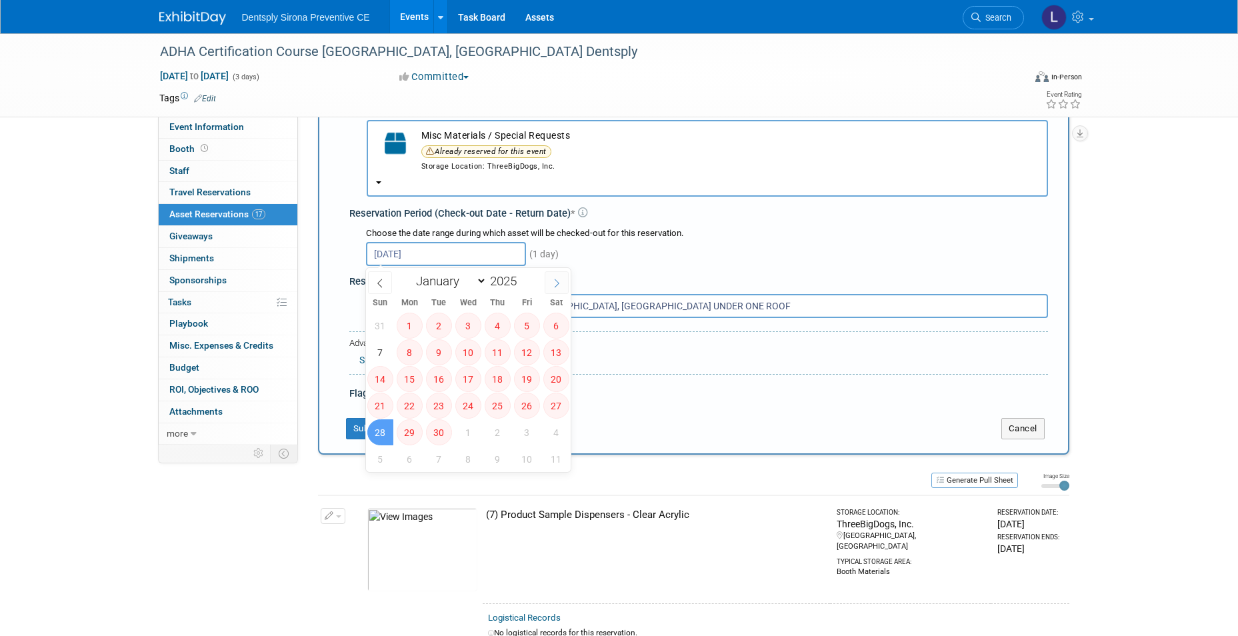
select select "9"
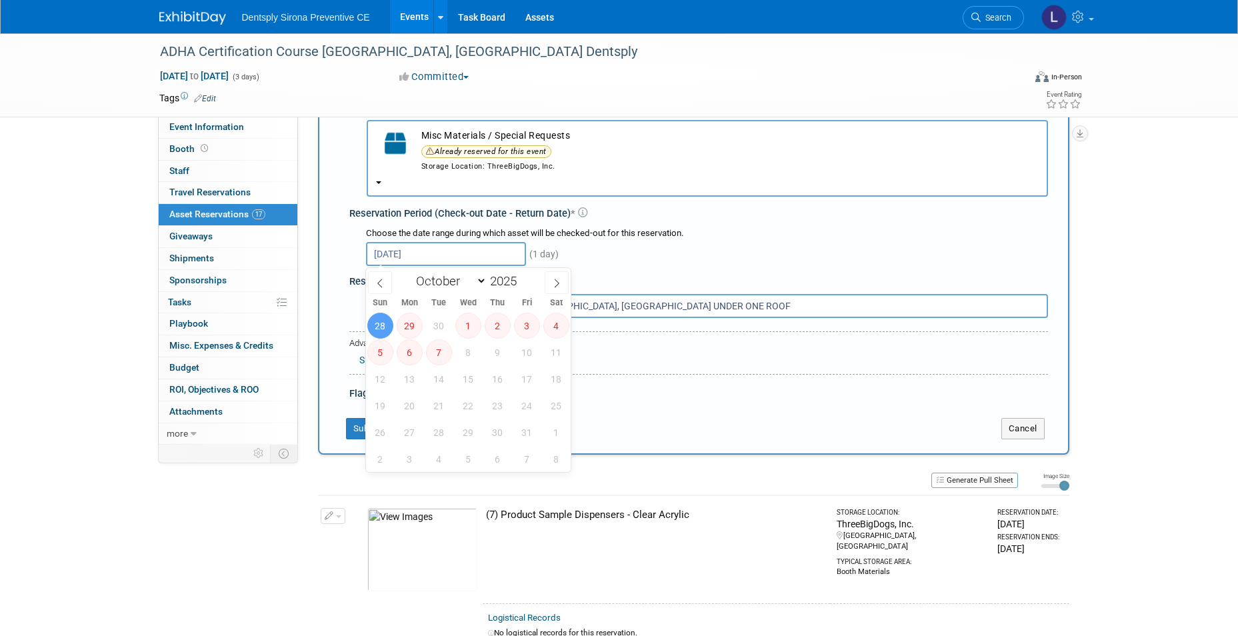
click at [491, 353] on span "9" at bounding box center [497, 352] width 26 height 26
click at [466, 353] on span "8" at bounding box center [468, 352] width 26 height 26
click at [482, 368] on div "28 29 30 1 2 3 4 5 6 7 8 9 10 11 12 13 14 15 16 17 18 19 20 21 22 23 24 25 26 2…" at bounding box center [468, 392] width 205 height 160
click at [484, 372] on div "28 29 30 1 2 3 4 5 6 7 8 9 10 11 12 13 14 15 16 17 18 19 20 21 22 23 24 25 26 2…" at bounding box center [468, 392] width 205 height 160
click at [612, 373] on div "Advanced Options Specify Shipping Logistics Category Shipping Logistics Categor…" at bounding box center [698, 352] width 698 height 43
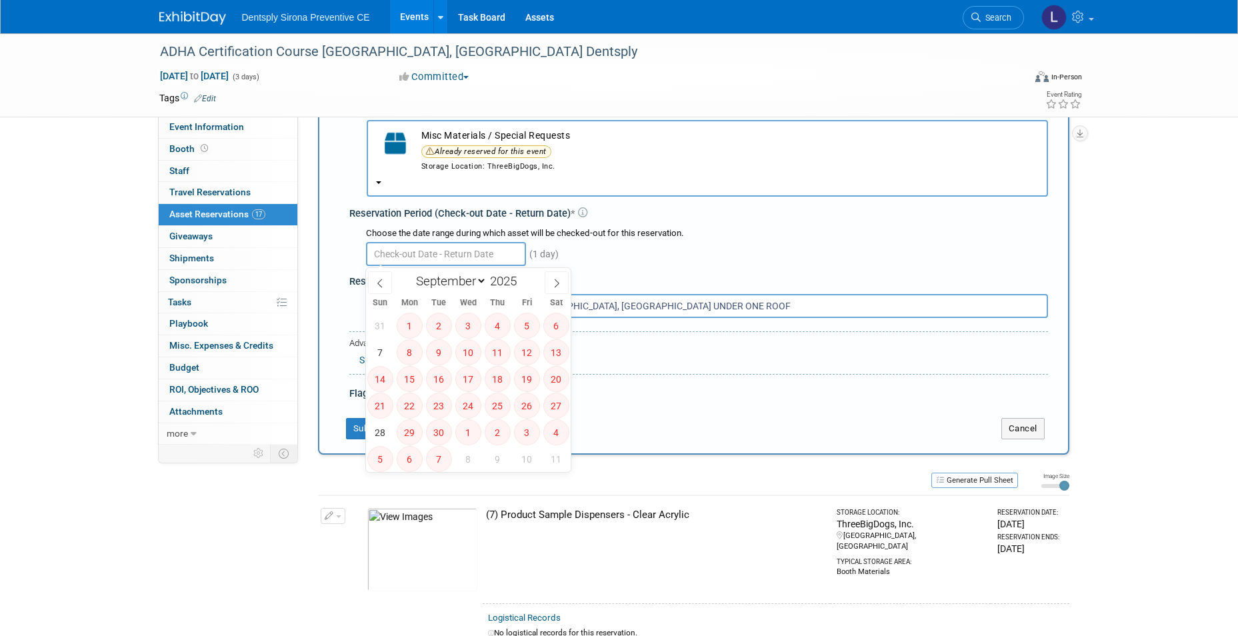
click at [439, 253] on input "text" at bounding box center [446, 254] width 160 height 24
click at [555, 281] on icon at bounding box center [556, 283] width 9 height 9
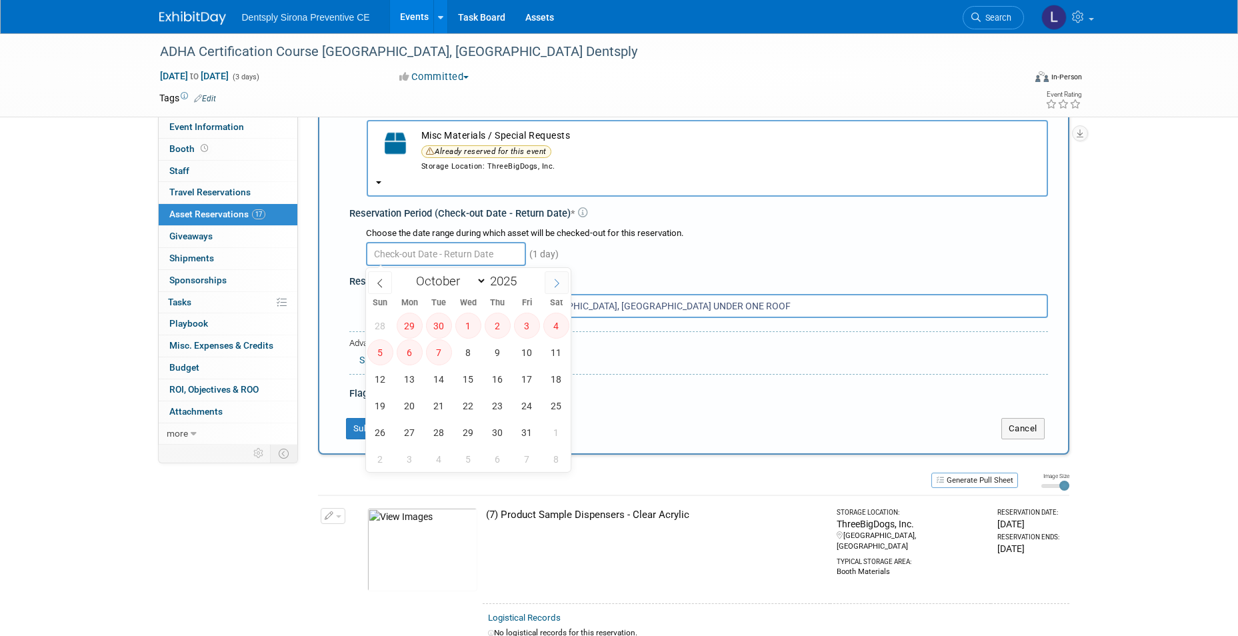
click at [555, 281] on icon at bounding box center [556, 283] width 9 height 9
click at [385, 277] on span at bounding box center [380, 282] width 24 height 23
select select "9"
click at [466, 353] on span "8" at bounding box center [468, 352] width 26 height 26
click at [552, 352] on span "11" at bounding box center [556, 352] width 26 height 26
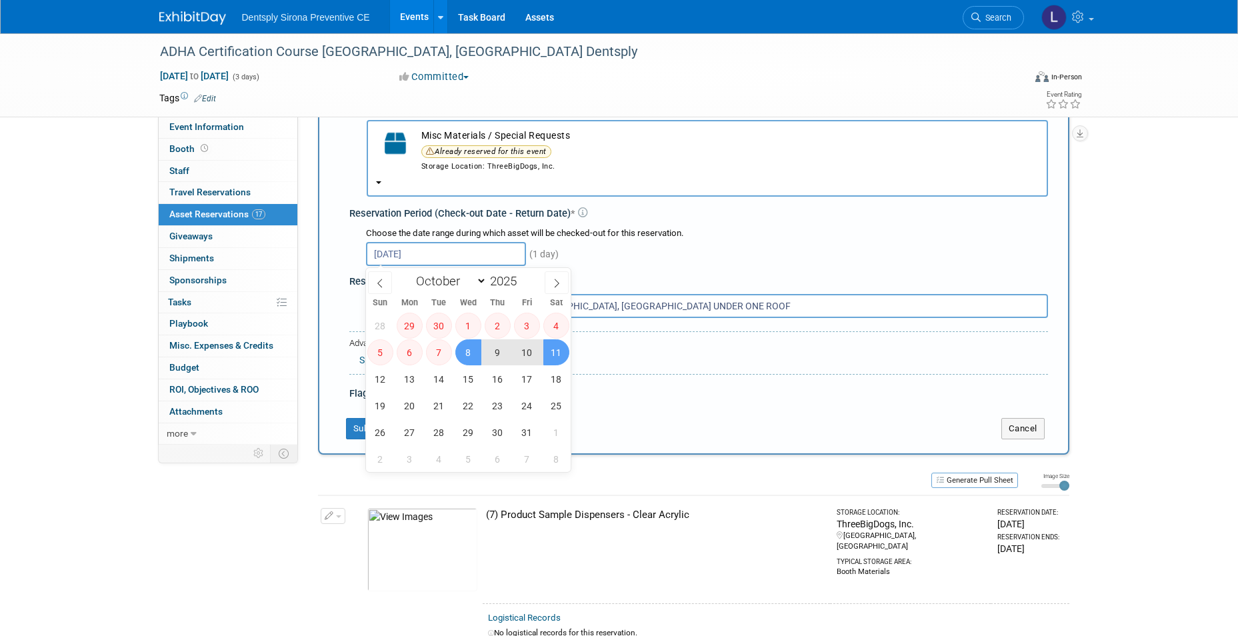
type input "Oct 8, 2025 to Oct 11, 2025"
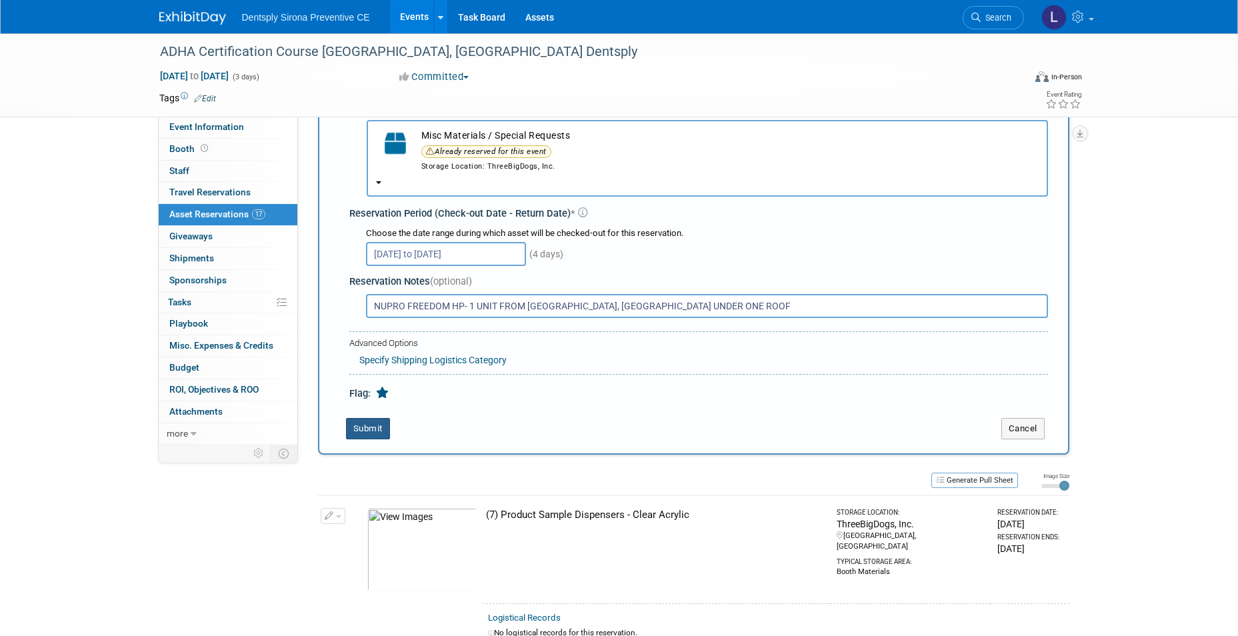
click at [381, 427] on button "Submit" at bounding box center [368, 428] width 44 height 21
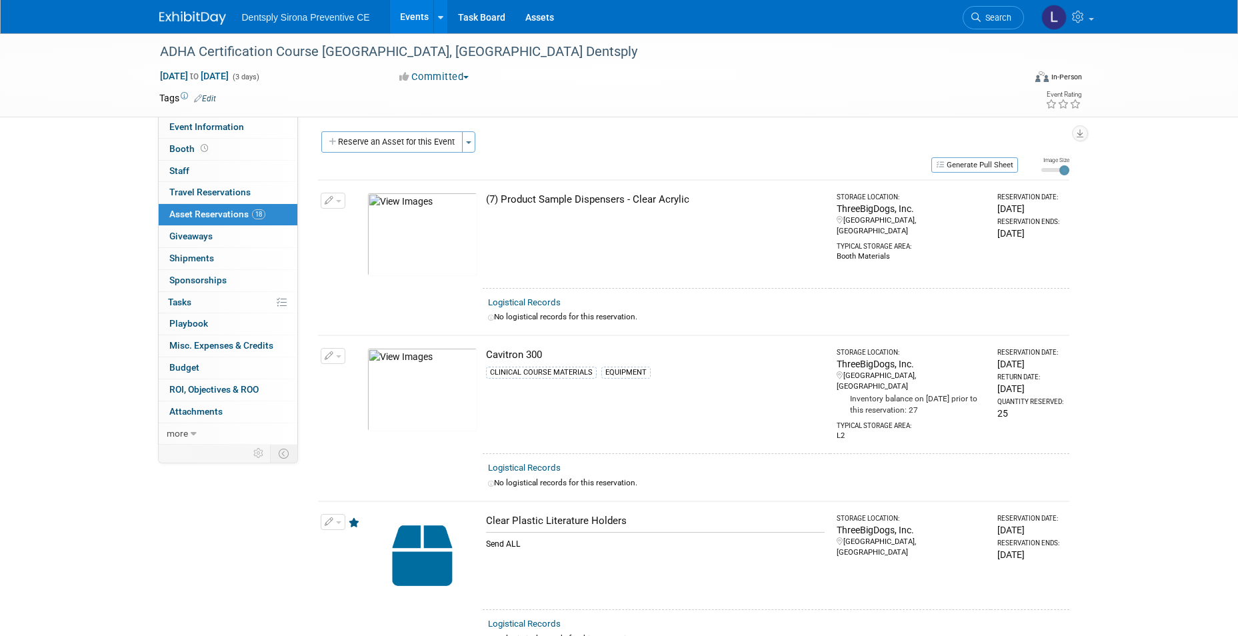
scroll to position [0, 0]
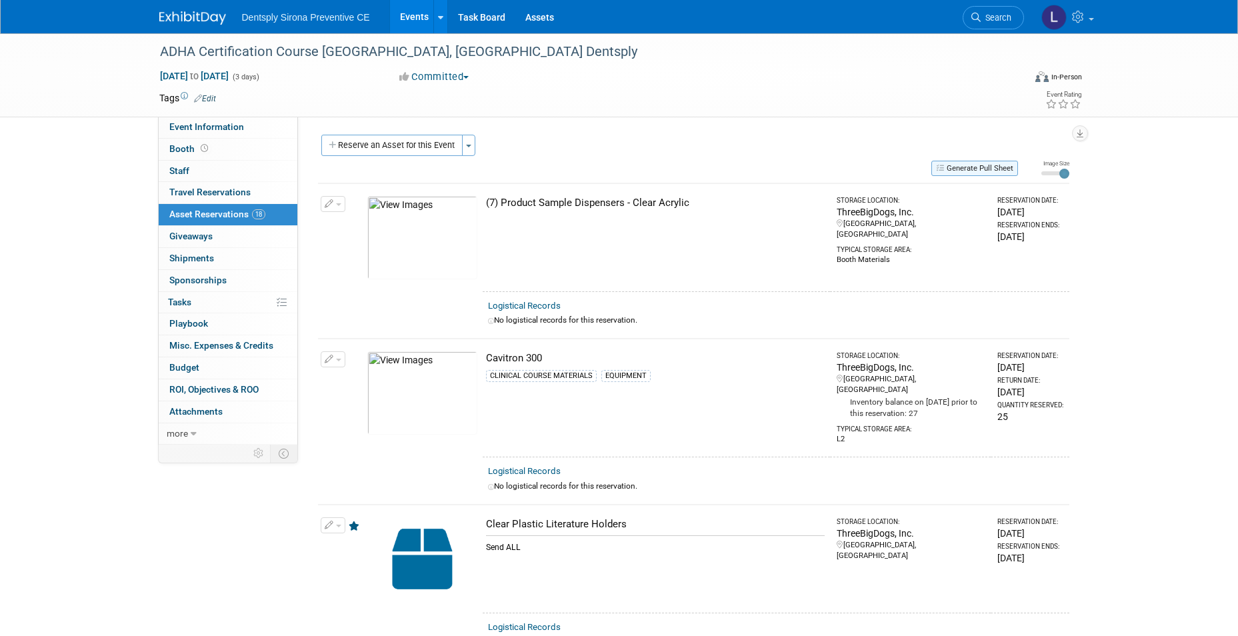
click at [974, 164] on button "Generate Pull Sheet" at bounding box center [974, 168] width 87 height 15
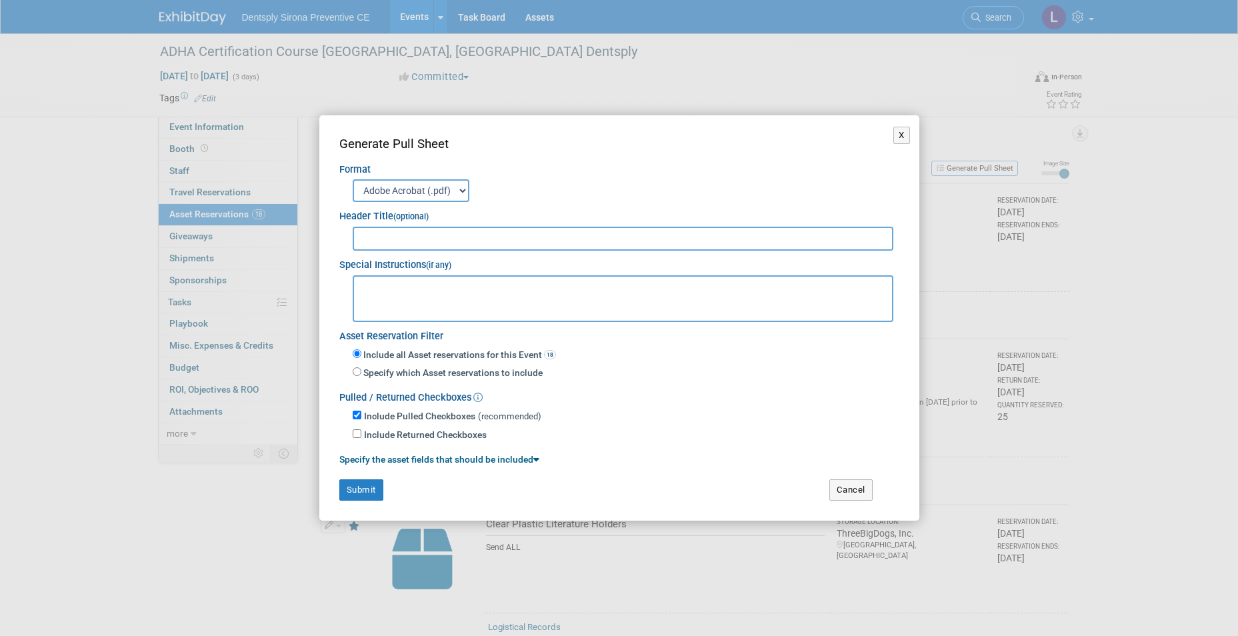
click at [447, 237] on input "text" at bounding box center [623, 239] width 541 height 24
type input "ADHA Course and Booth"
click at [353, 496] on button "Submit" at bounding box center [361, 489] width 44 height 21
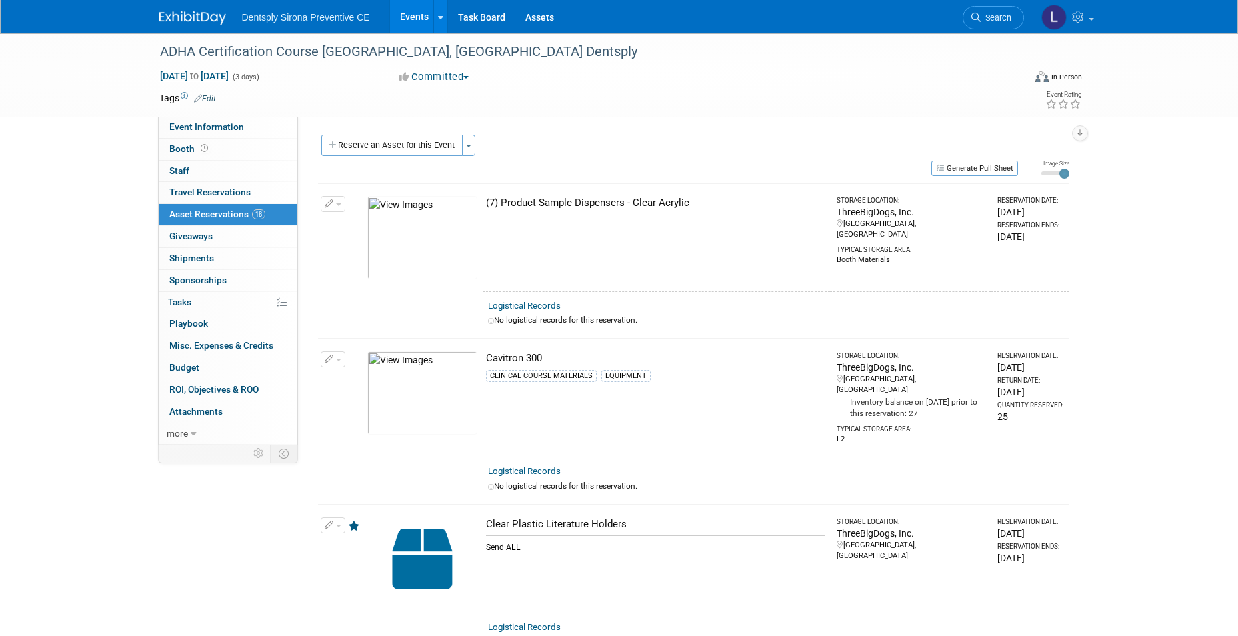
click at [1203, 85] on div "ADHA Certification Course Las Vegas, NV Dentsply Sep 25, 2025 to Sep 27, 2025 (…" at bounding box center [619, 75] width 1238 height 84
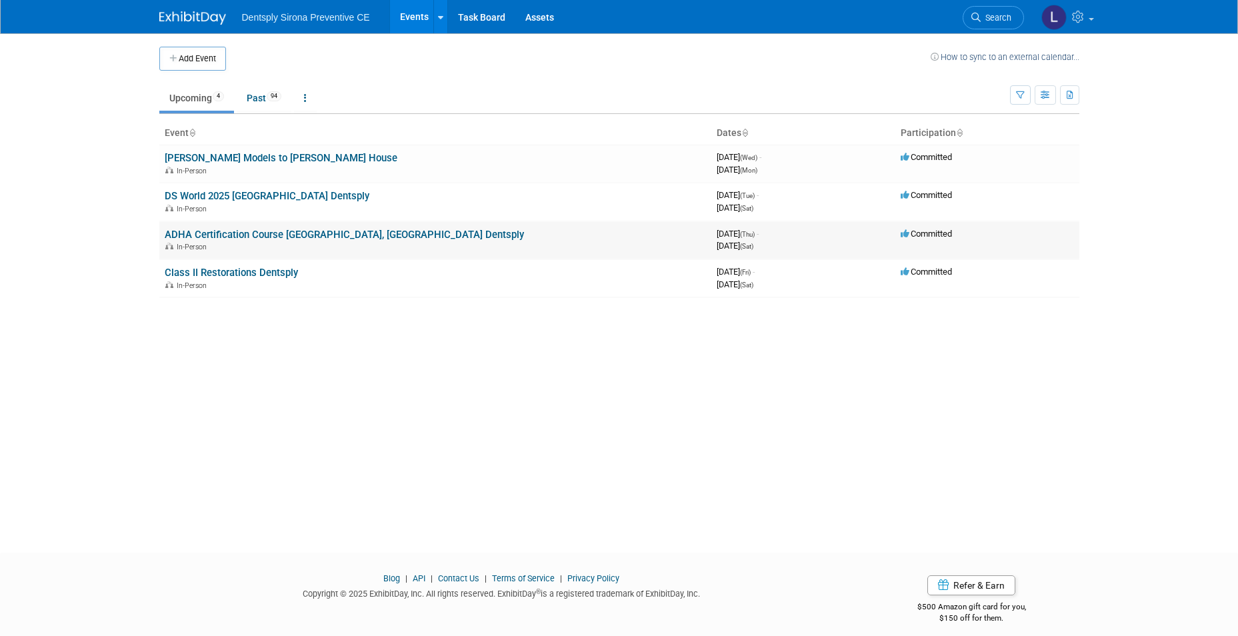
click at [196, 235] on link "ADHA Certification Course [GEOGRAPHIC_DATA], [GEOGRAPHIC_DATA] Dentsply" at bounding box center [344, 235] width 359 height 12
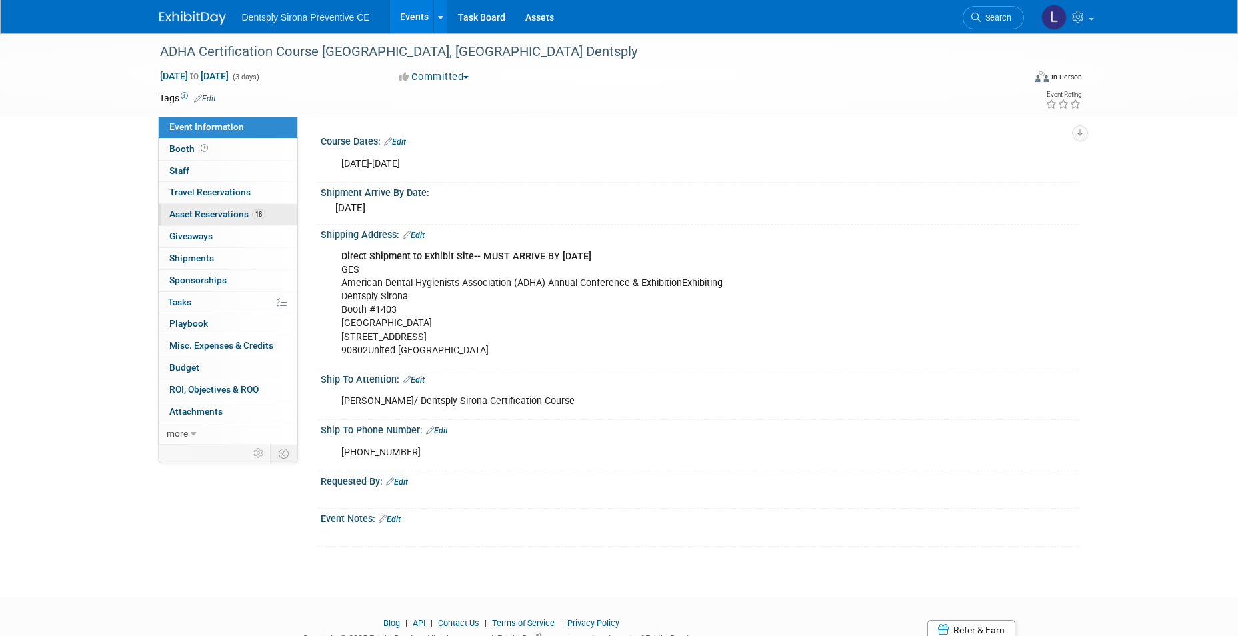
click at [217, 211] on span "Asset Reservations 18" at bounding box center [217, 214] width 96 height 11
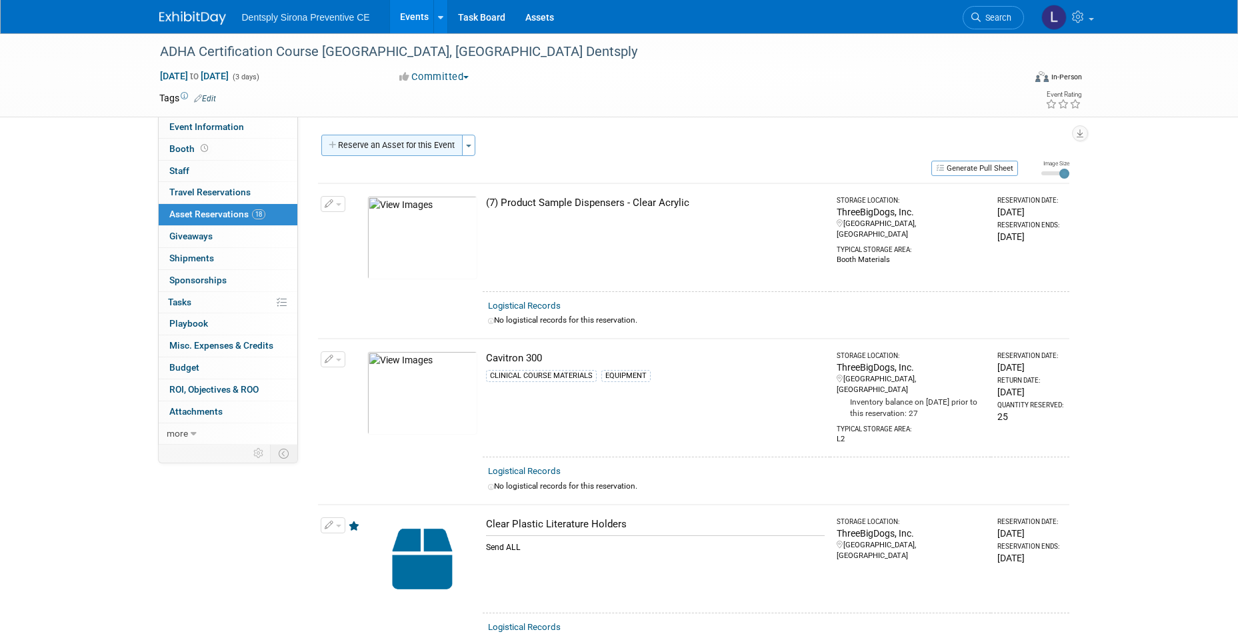
click at [399, 149] on button "Reserve an Asset for this Event" at bounding box center [391, 145] width 141 height 21
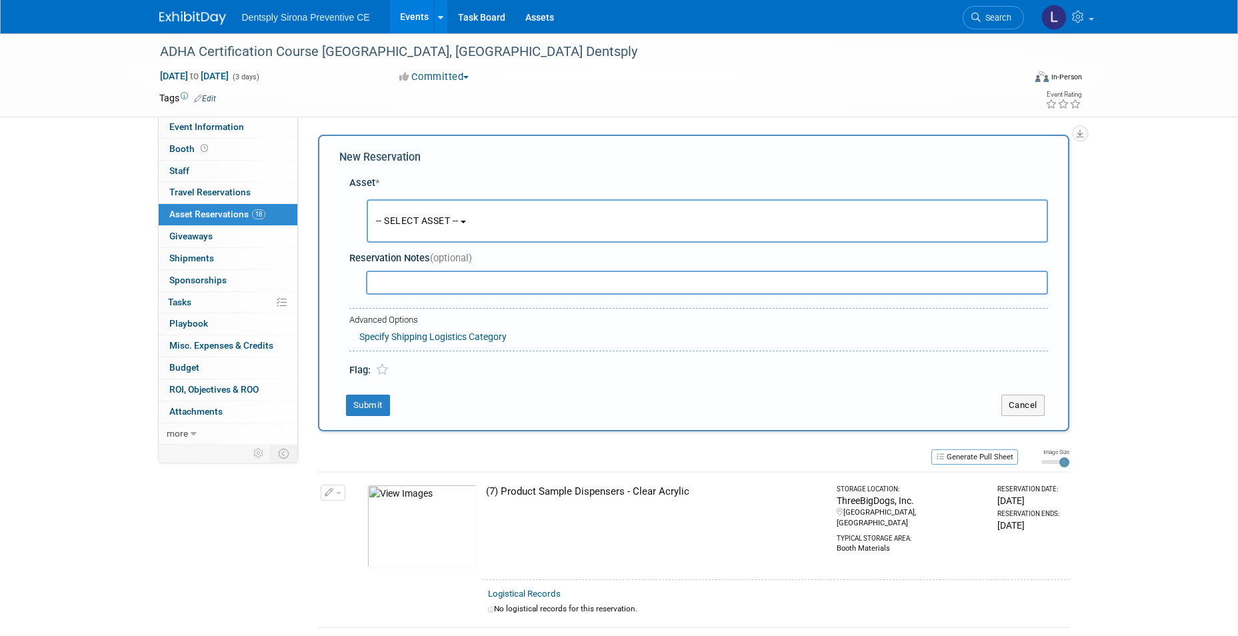
scroll to position [13, 0]
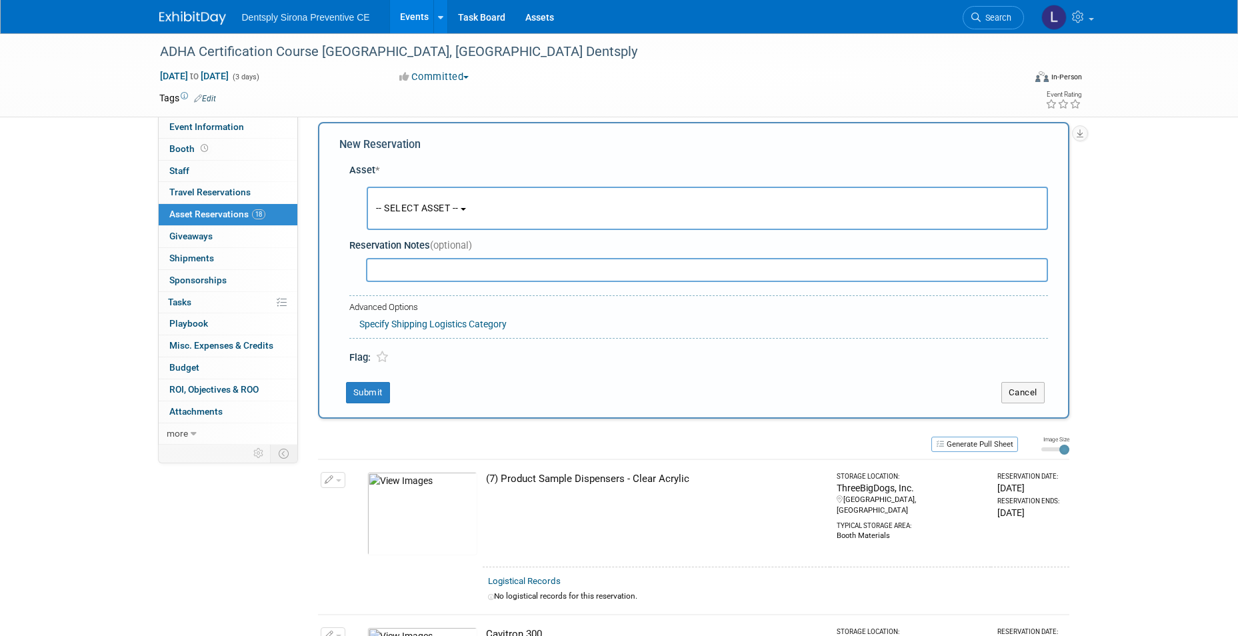
click at [416, 203] on span "-- SELECT ASSET --" at bounding box center [417, 208] width 83 height 11
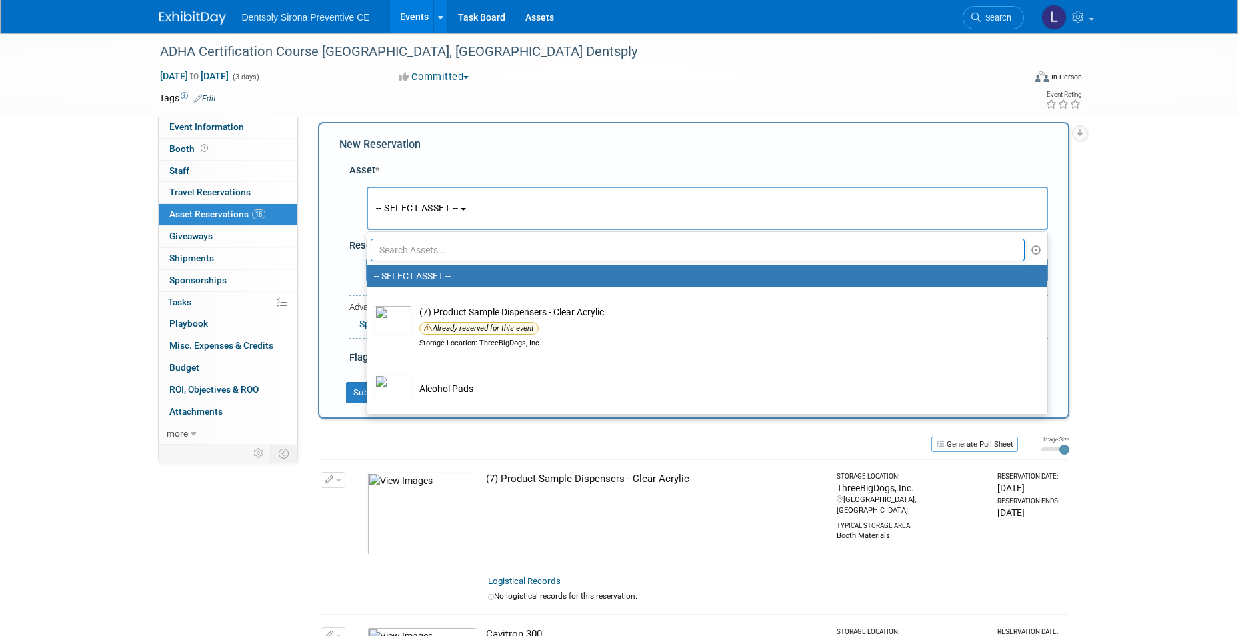
click at [418, 243] on input "text" at bounding box center [698, 250] width 654 height 23
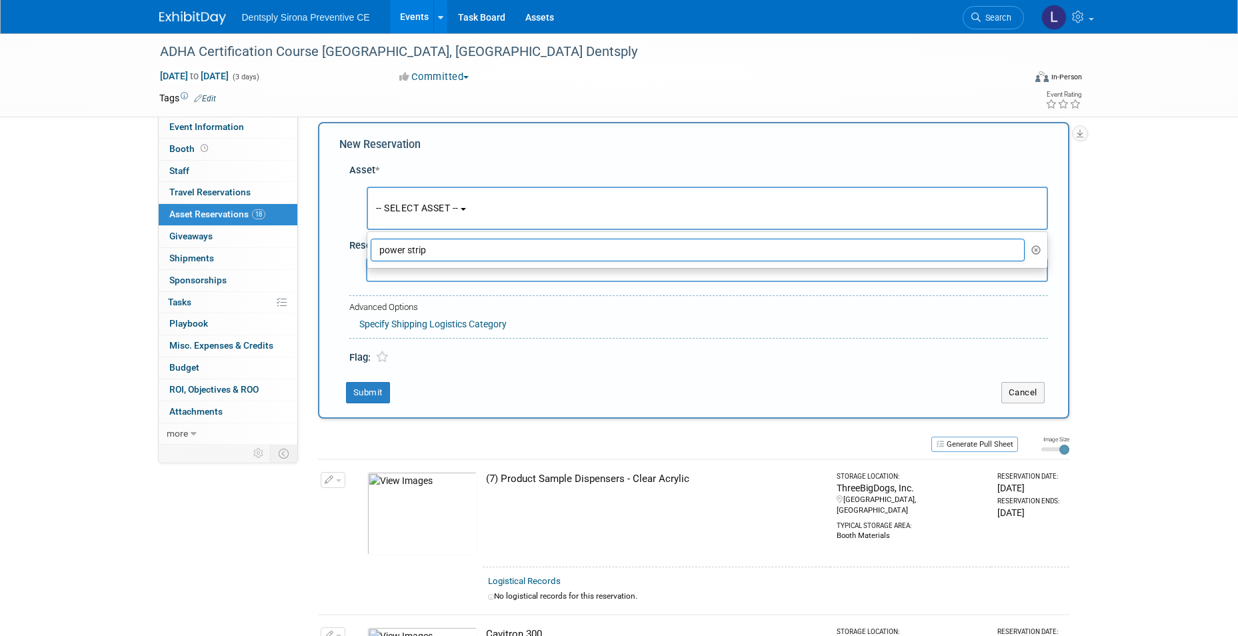
type input "power strips"
drag, startPoint x: 417, startPoint y: 249, endPoint x: 358, endPoint y: 249, distance: 58.6
click at [358, 249] on div "Asset * -- SELECT ASSET -- <table style='display: inline-block; border-style:no…" at bounding box center [693, 261] width 708 height 209
